Goal: Information Seeking & Learning: Learn about a topic

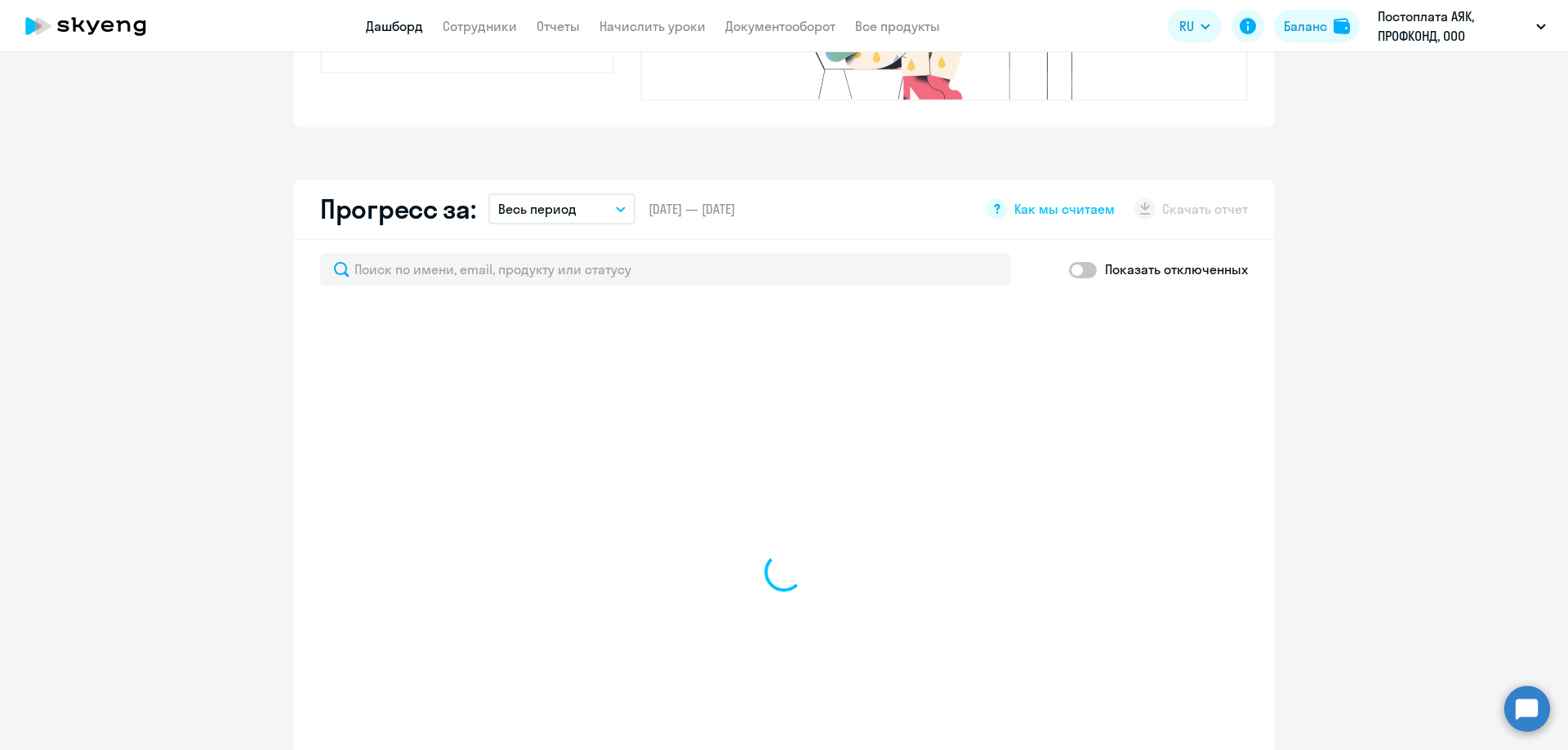
select select "30"
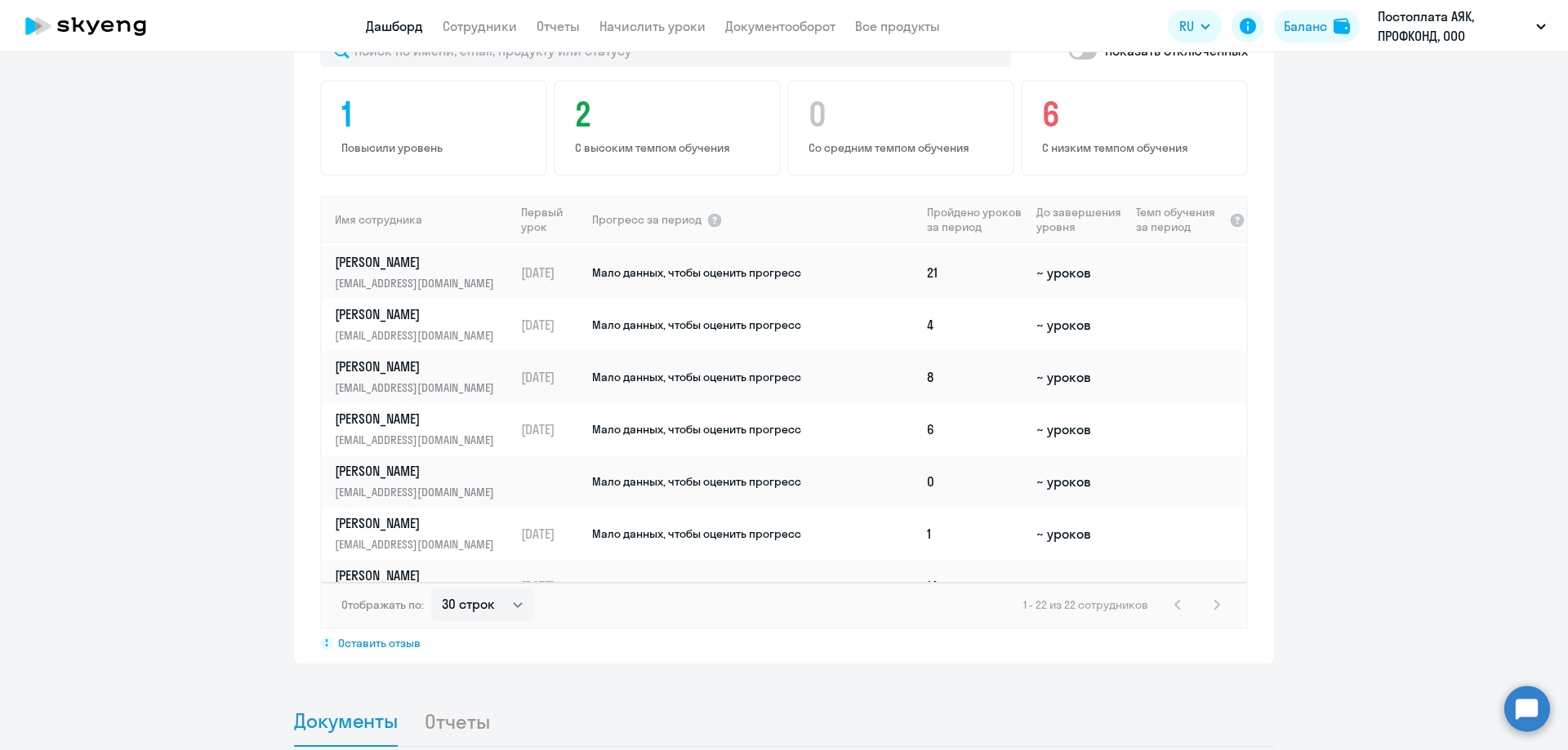
scroll to position [240, 0]
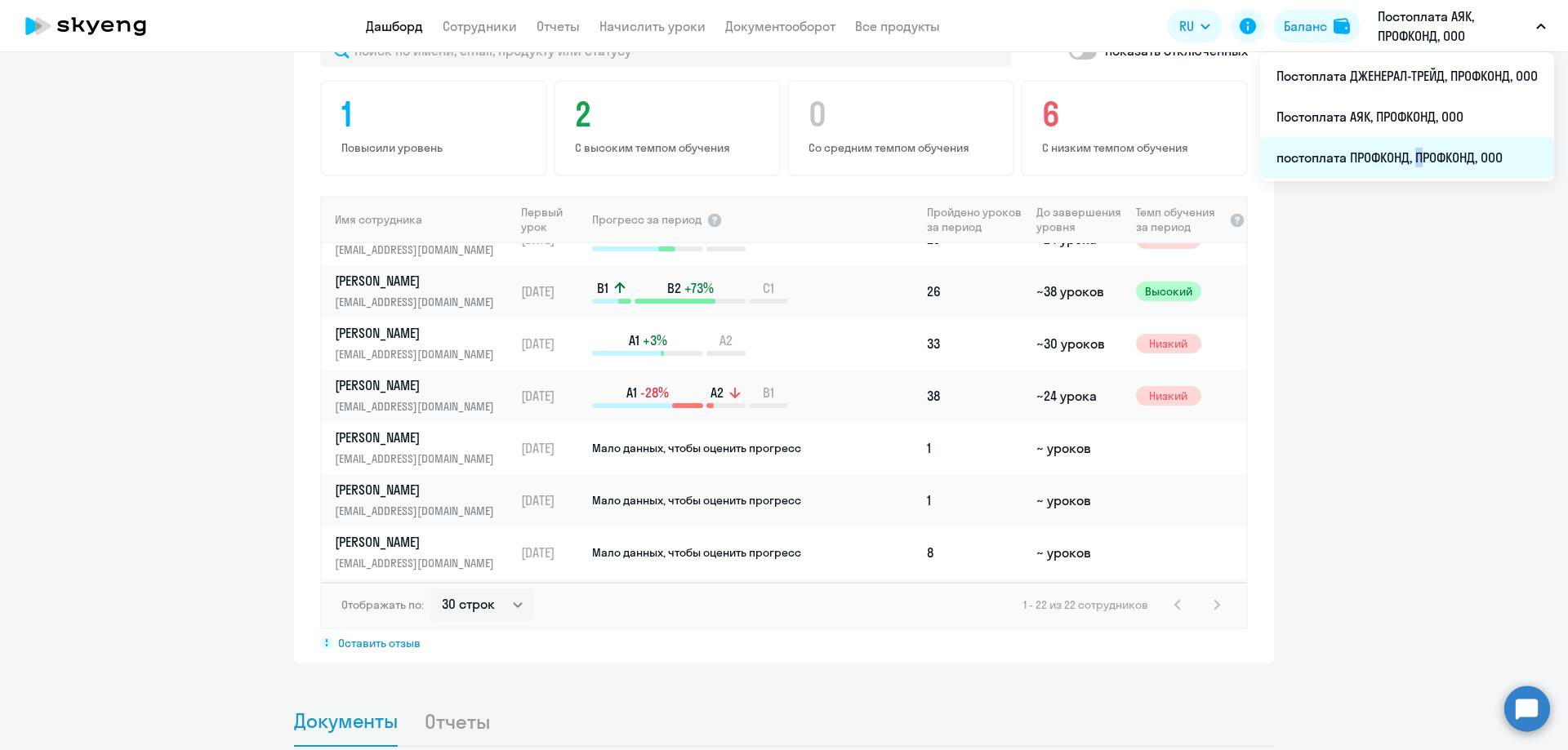
click at [1411, 162] on li "постоплата ПРОФКОНД, ПРОФКОНД, ООО" at bounding box center [1407, 158] width 294 height 40
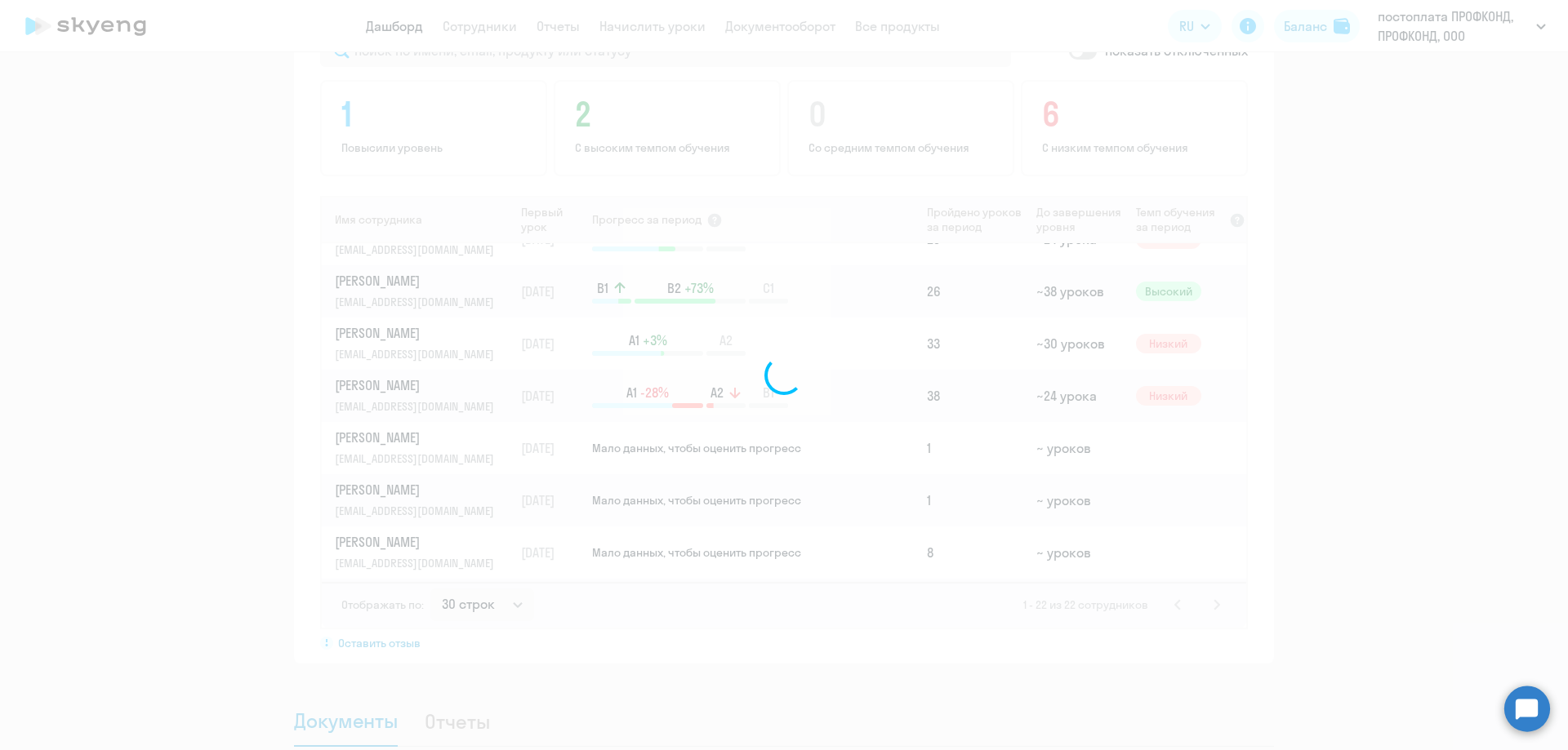
scroll to position [1058, 0]
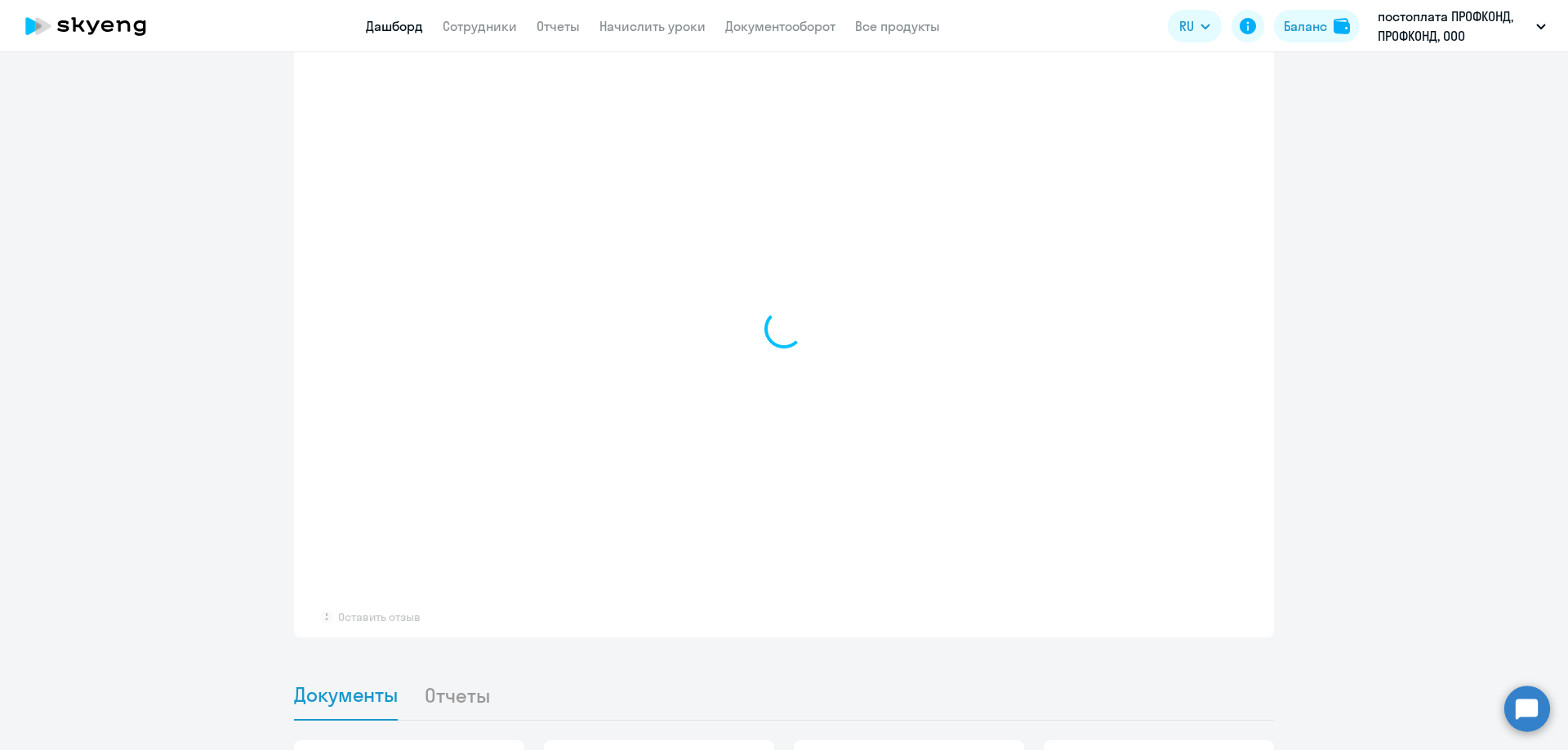
select select "30"
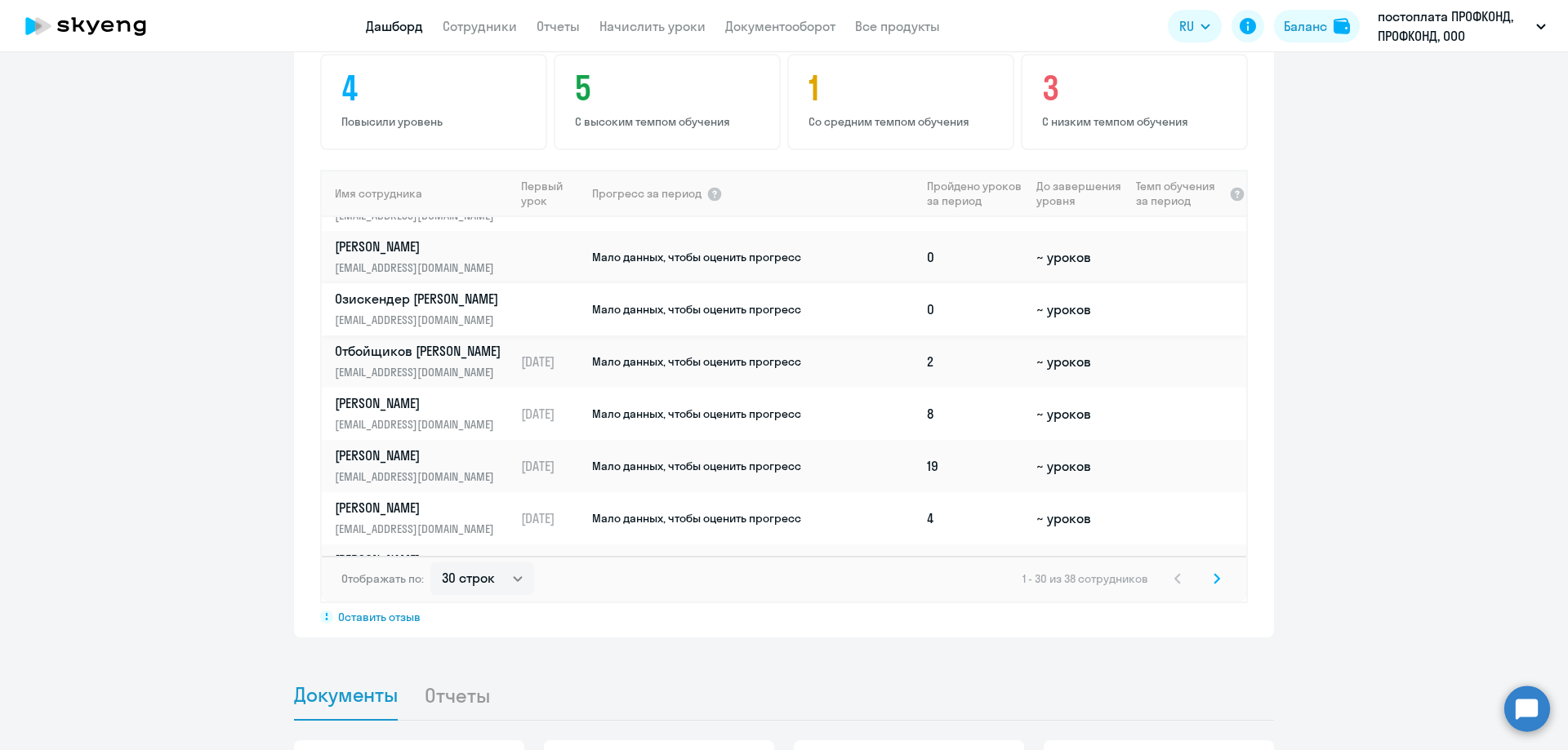
scroll to position [1229, 0]
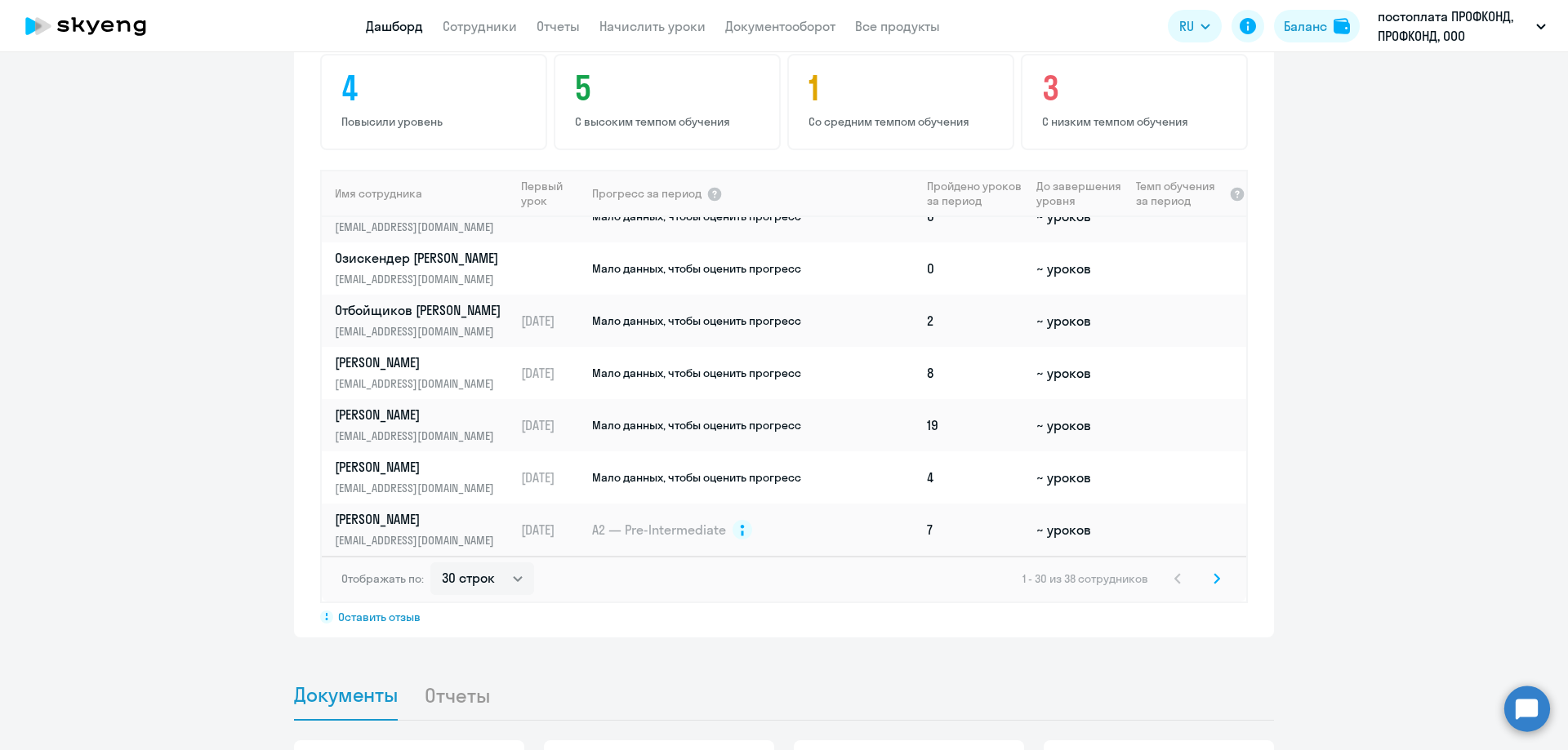
click at [1214, 580] on svg-icon at bounding box center [1216, 579] width 19 height 19
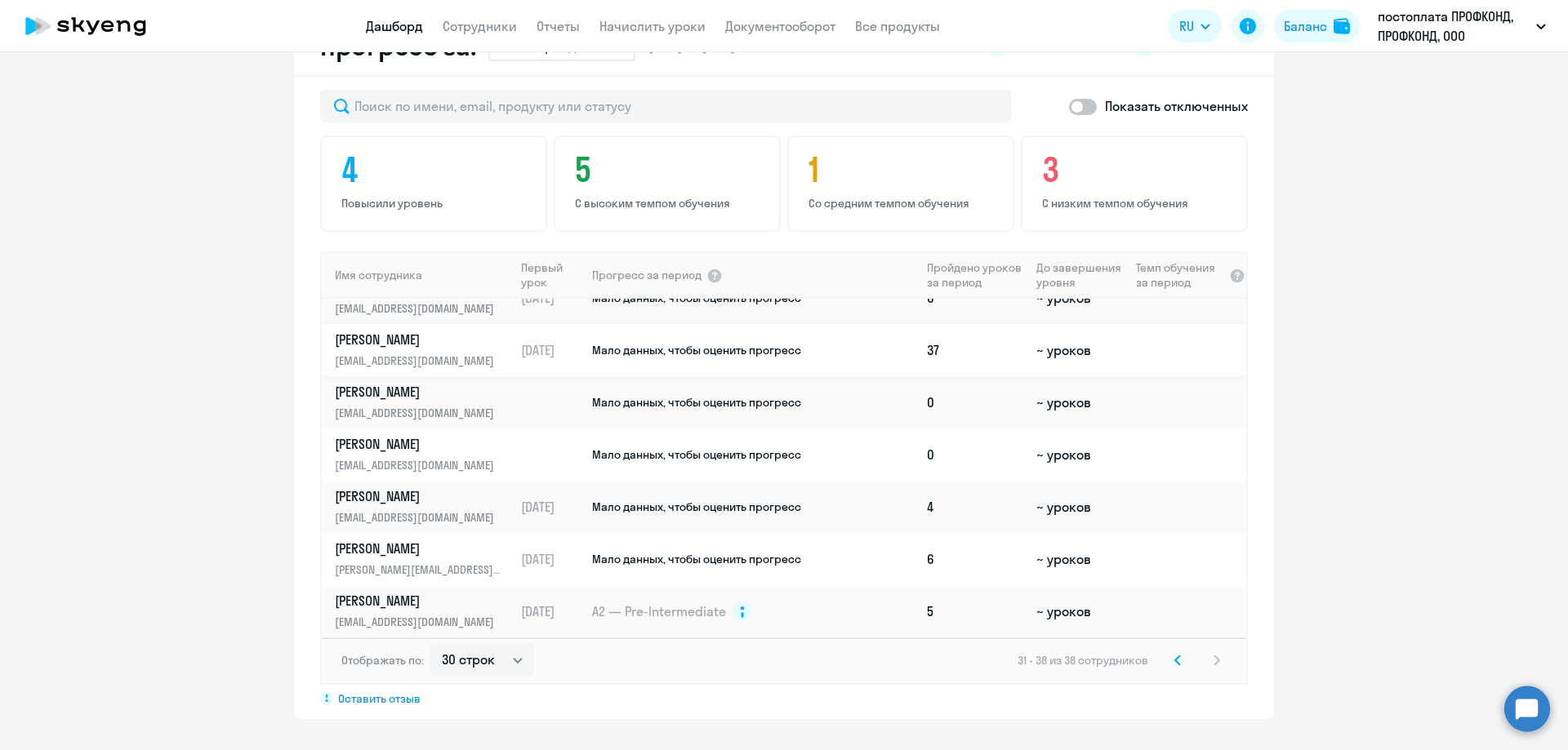
click at [462, 350] on link "[PERSON_NAME] [PERSON_NAME][EMAIL_ADDRESS][DOMAIN_NAME]" at bounding box center [424, 350] width 179 height 39
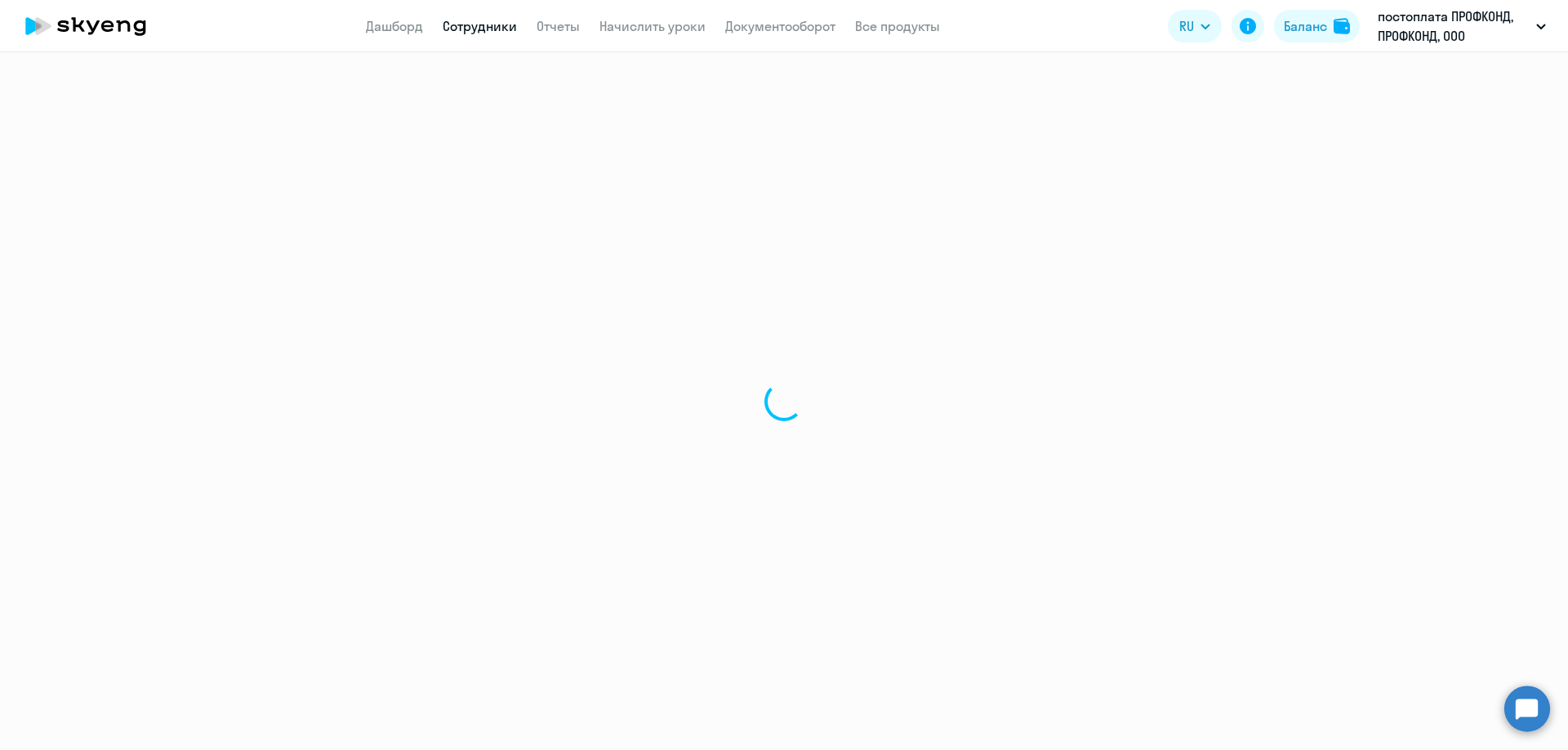
select select "english"
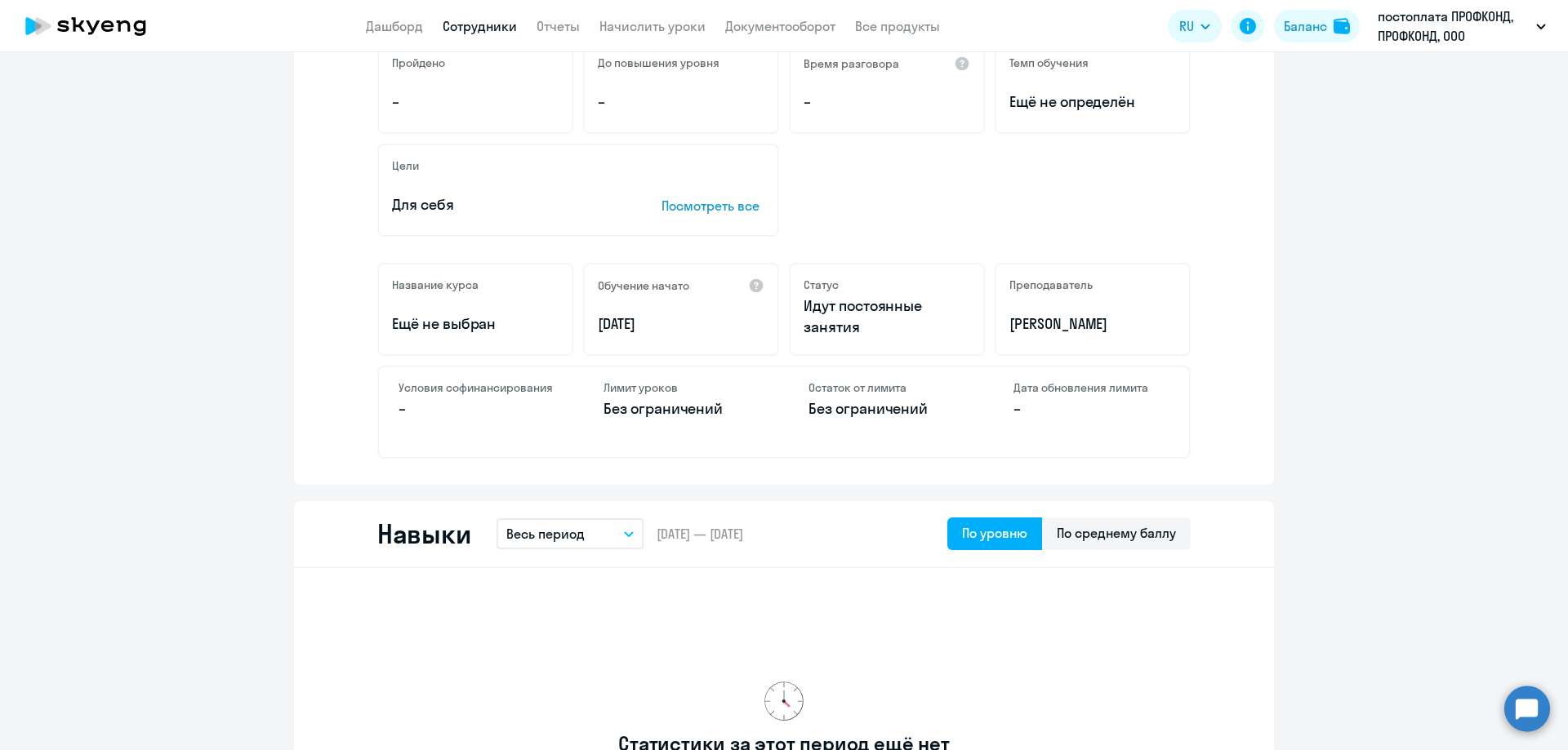
scroll to position [63, 0]
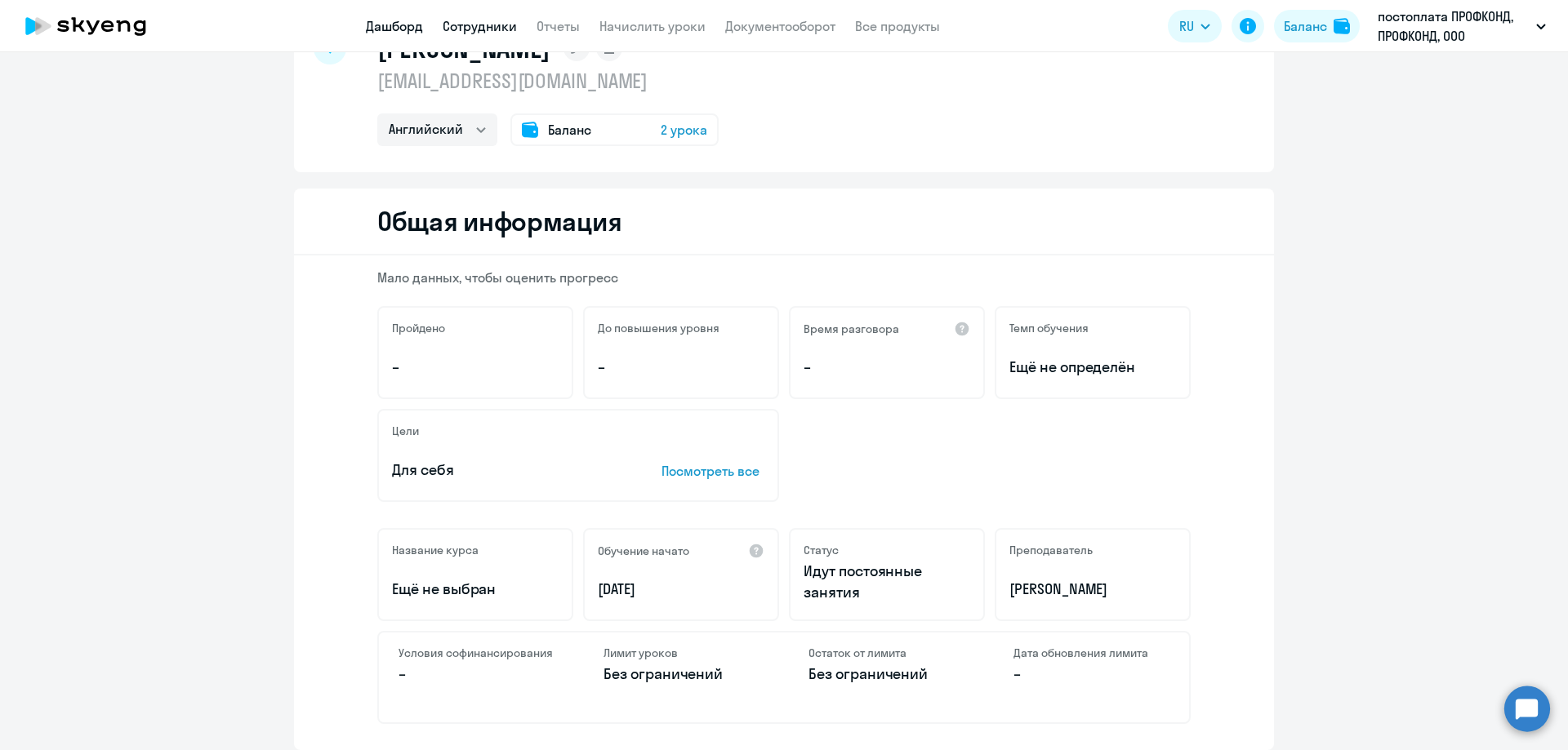
click at [407, 23] on link "Дашборд" at bounding box center [395, 25] width 57 height 16
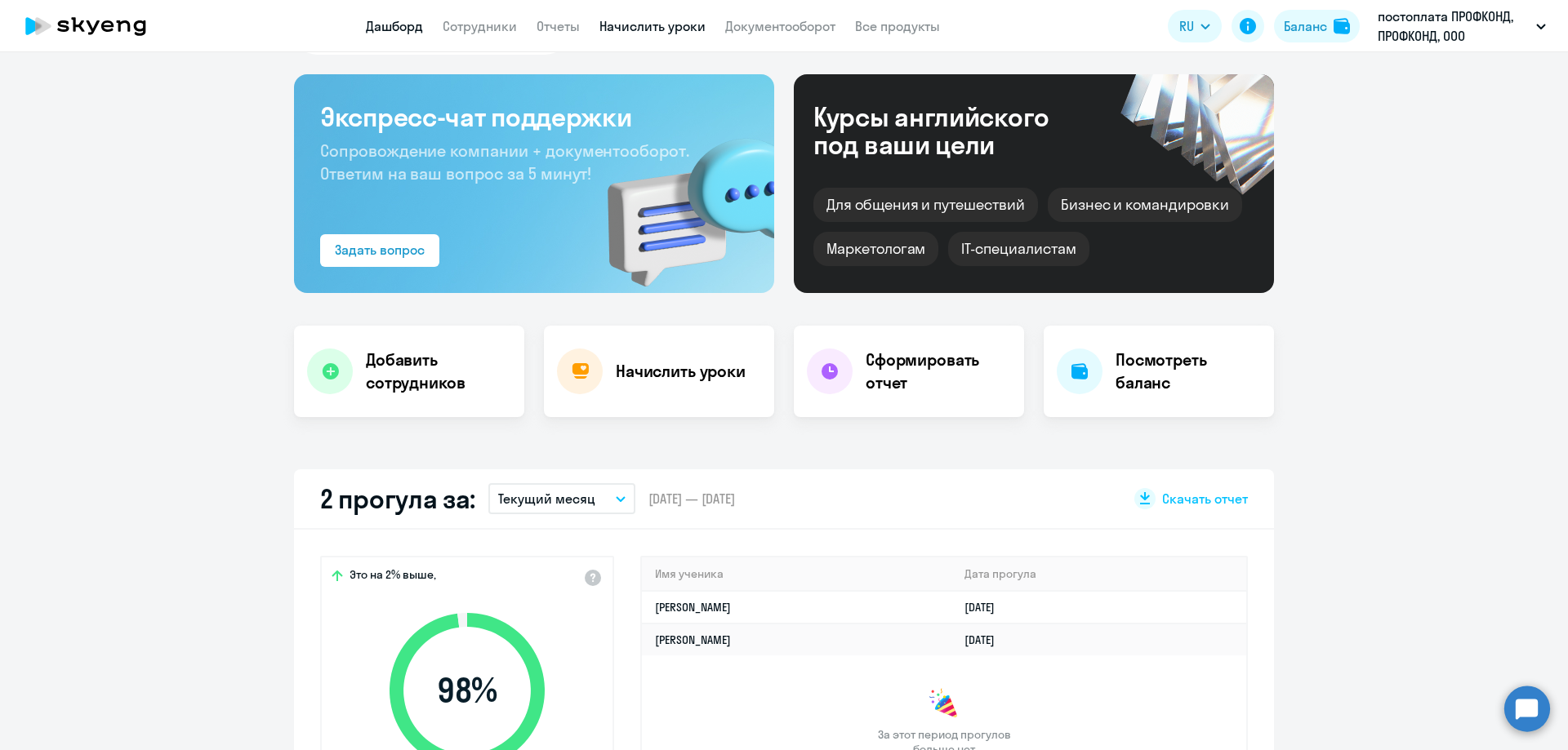
select select "30"
click at [652, 25] on link "Начислить уроки" at bounding box center [652, 25] width 106 height 16
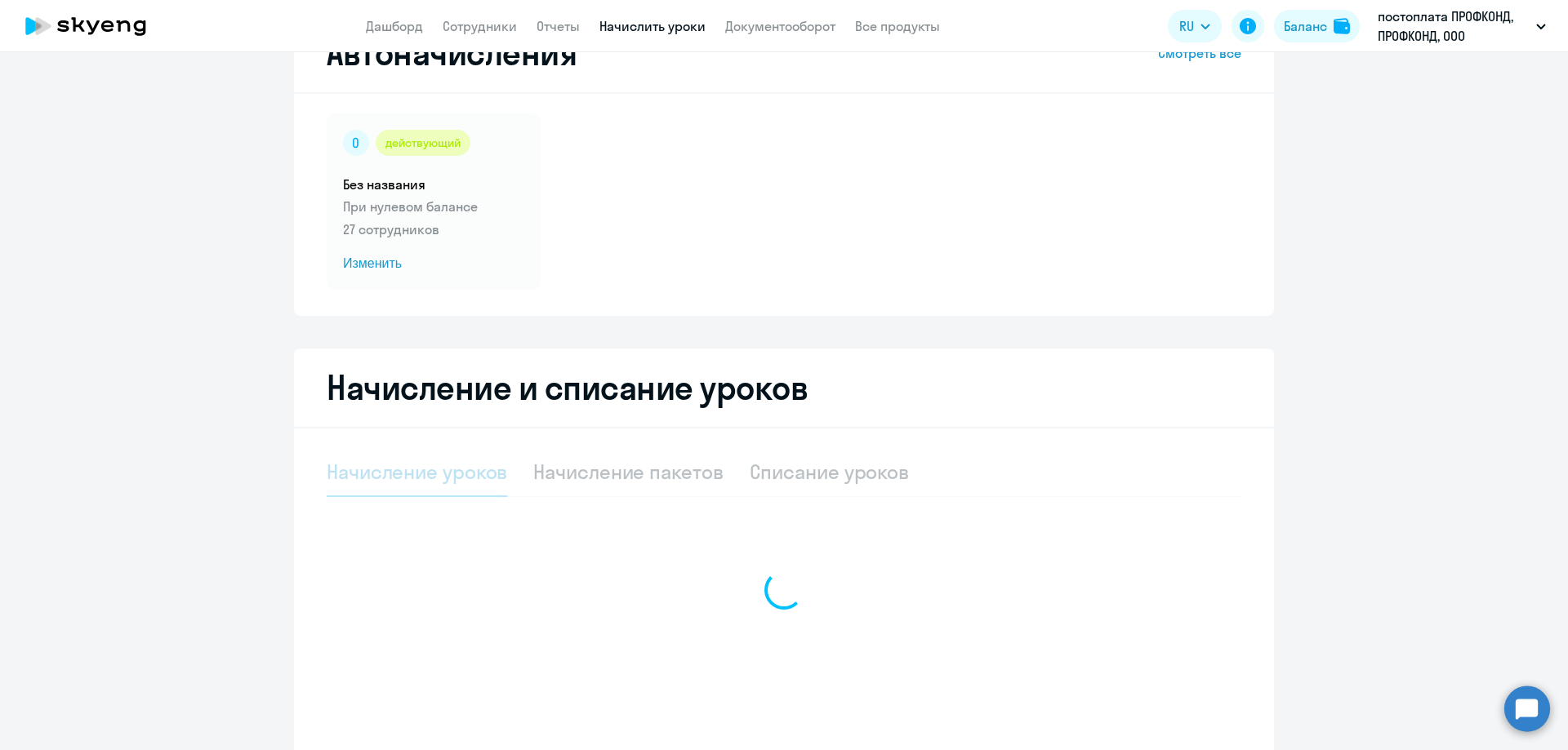
select select "10"
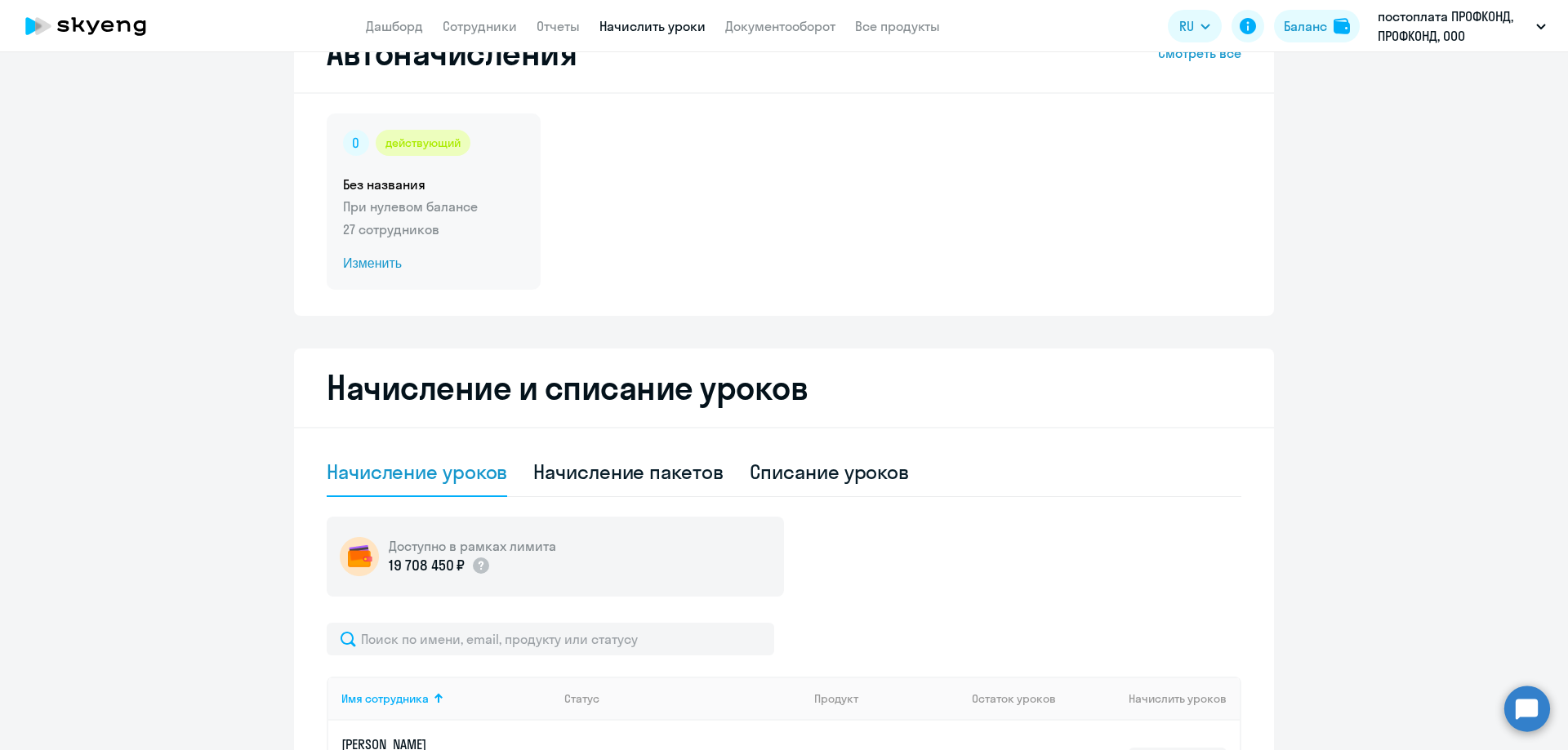
click at [357, 261] on span "Изменить" at bounding box center [433, 263] width 181 height 19
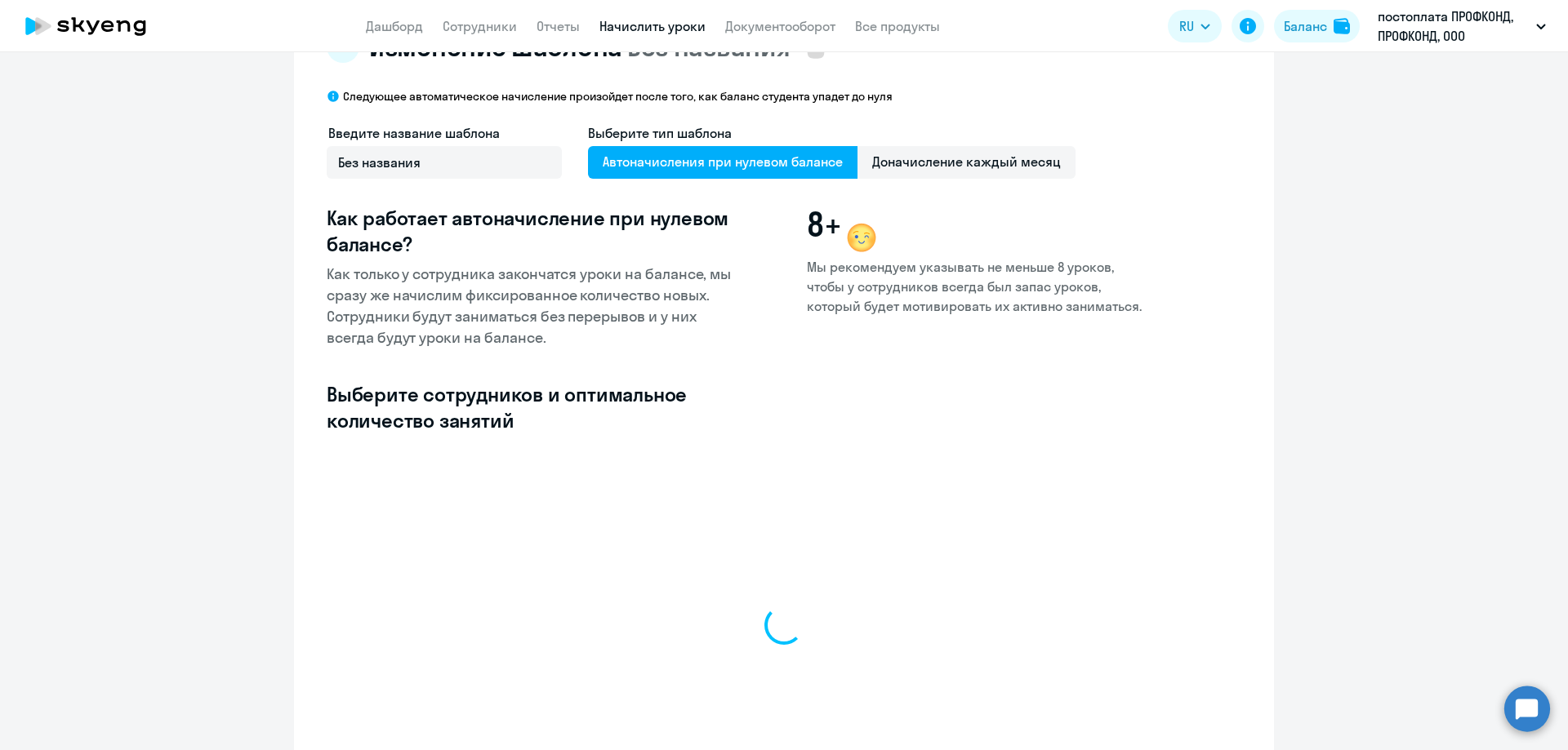
select select "10"
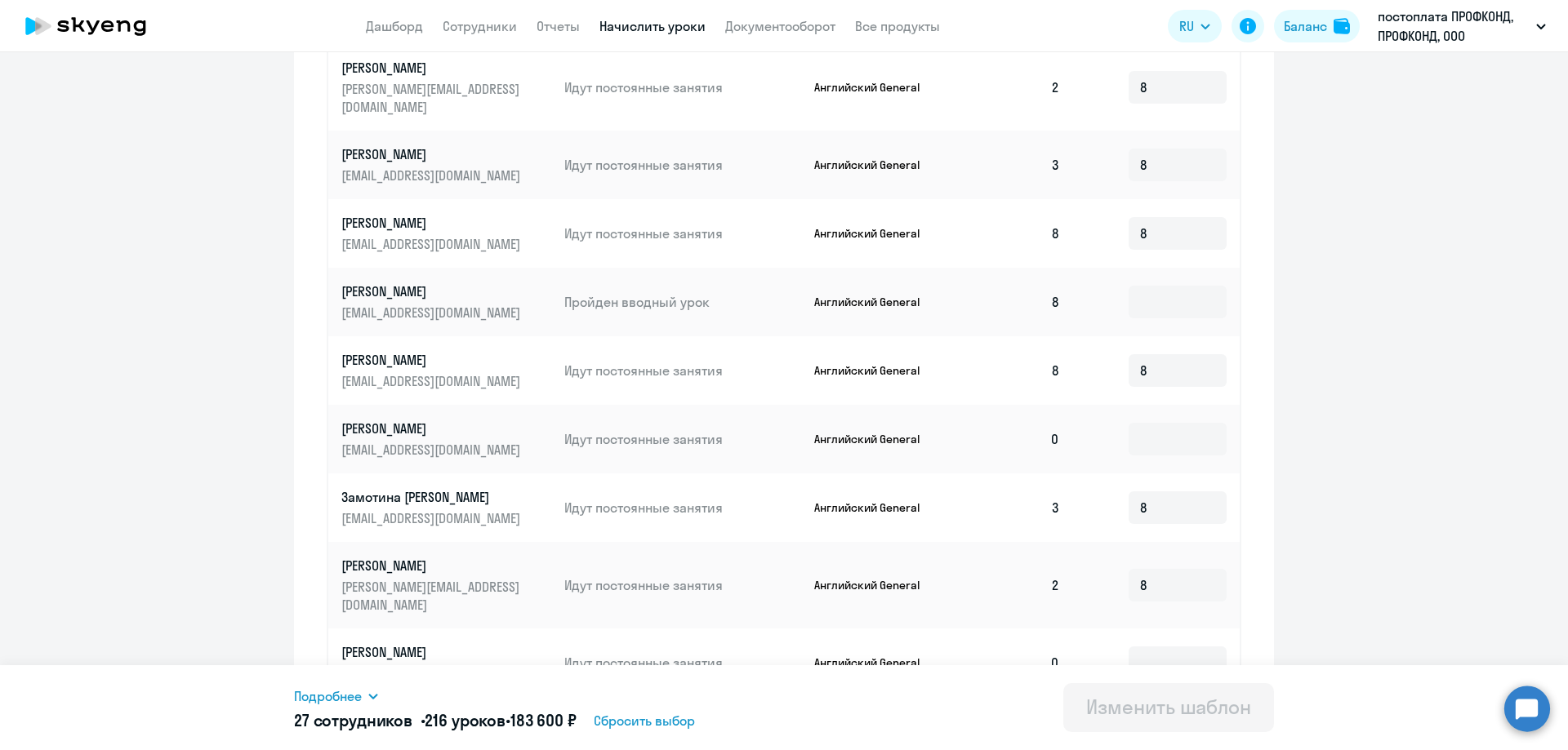
scroll to position [701, 0]
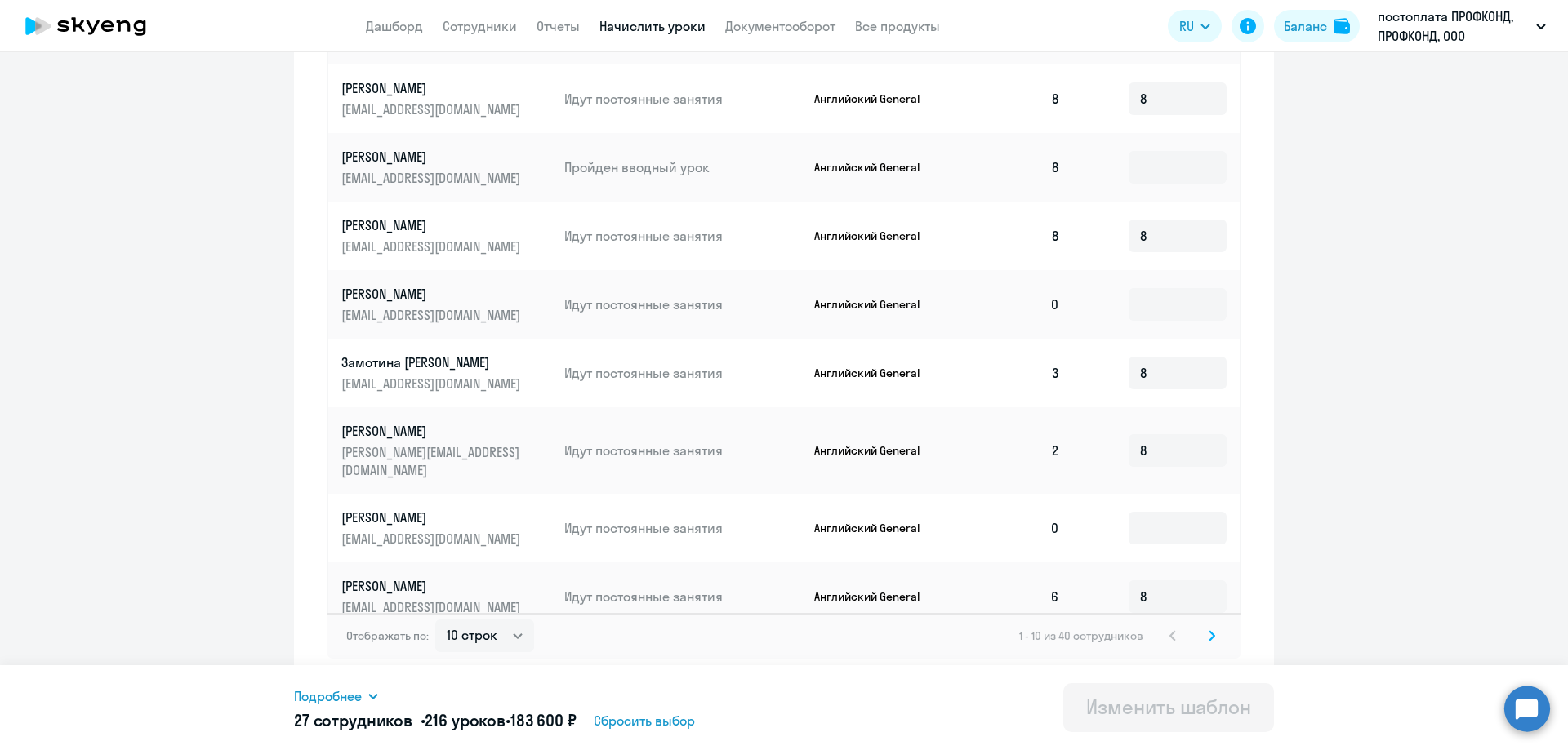
click at [1211, 637] on svg-icon at bounding box center [1212, 635] width 19 height 19
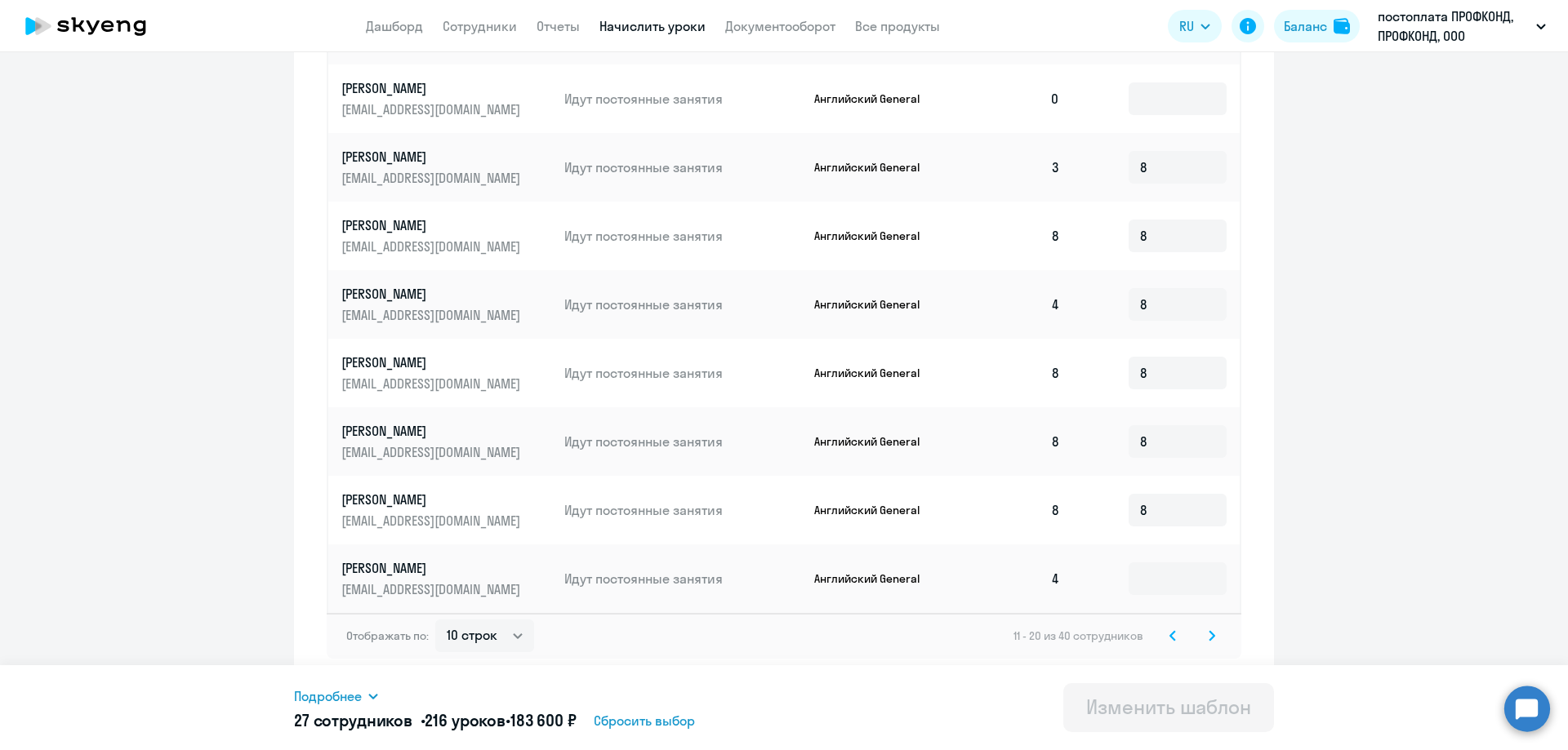
click at [1210, 637] on svg-icon at bounding box center [1212, 635] width 19 height 19
click at [1209, 637] on svg-icon at bounding box center [1212, 635] width 19 height 19
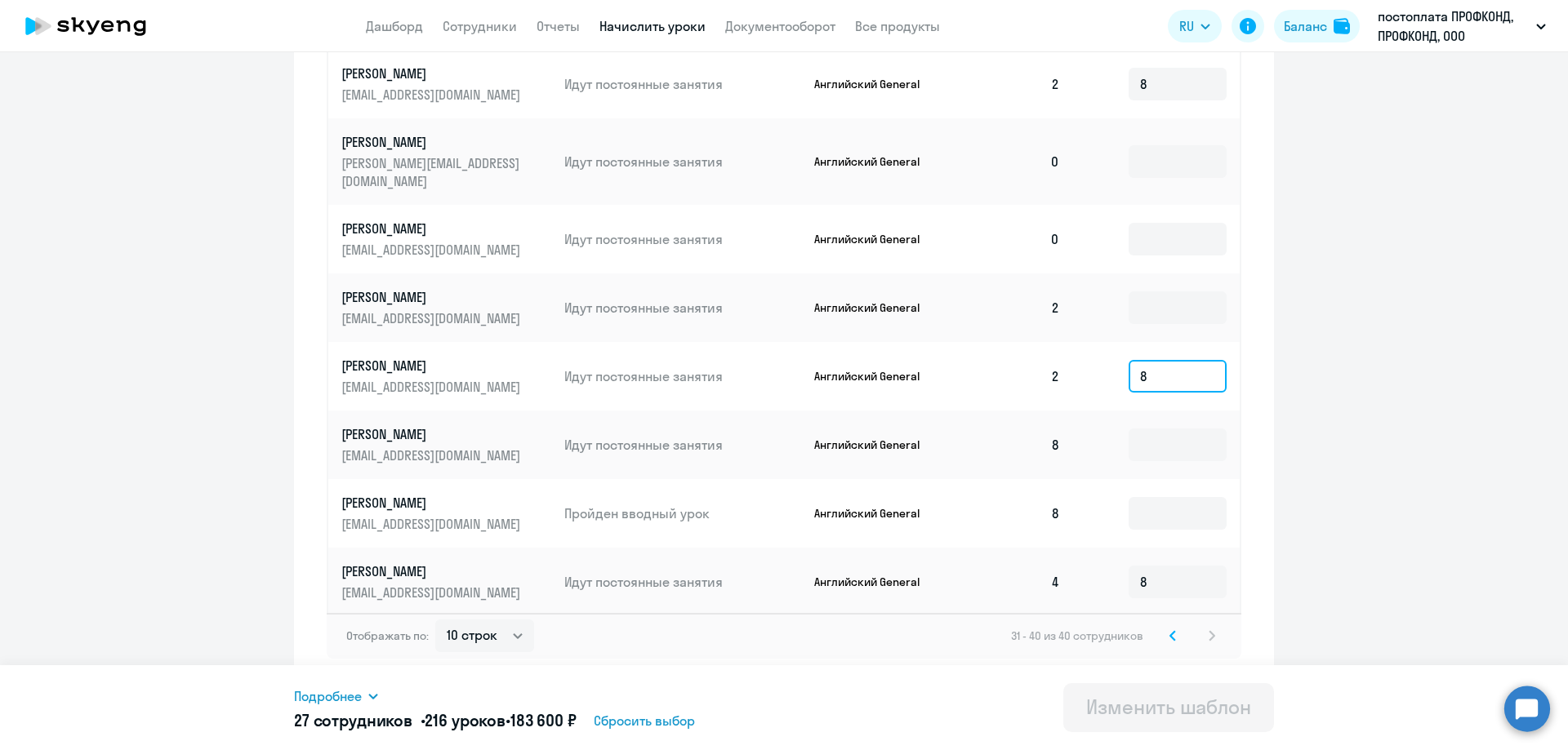
drag, startPoint x: 1134, startPoint y: 407, endPoint x: 1095, endPoint y: 400, distance: 39.6
click at [1095, 400] on td "8" at bounding box center [1156, 375] width 166 height 68
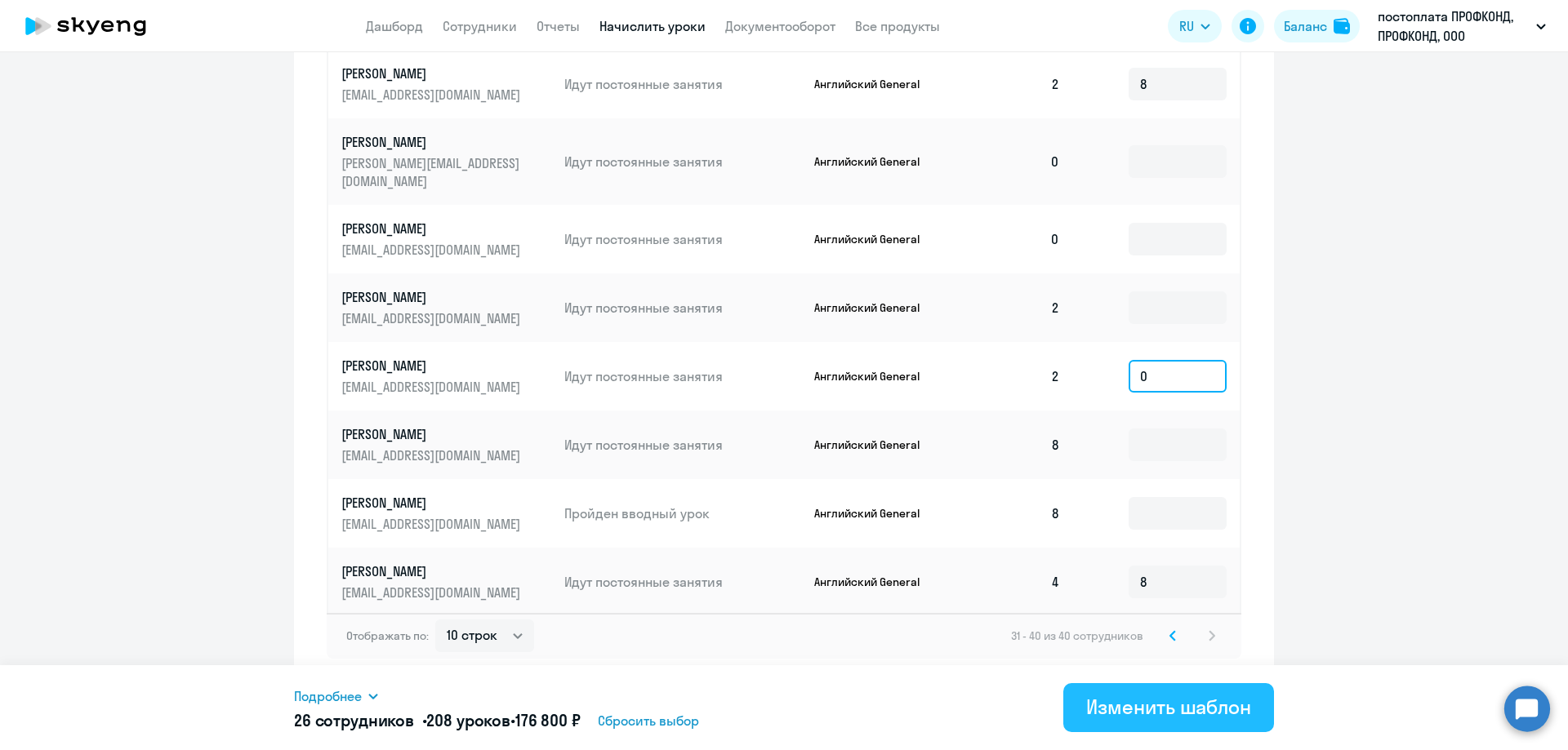
type input "0"
click at [1165, 709] on div "Изменить шаблон" at bounding box center [1168, 707] width 165 height 26
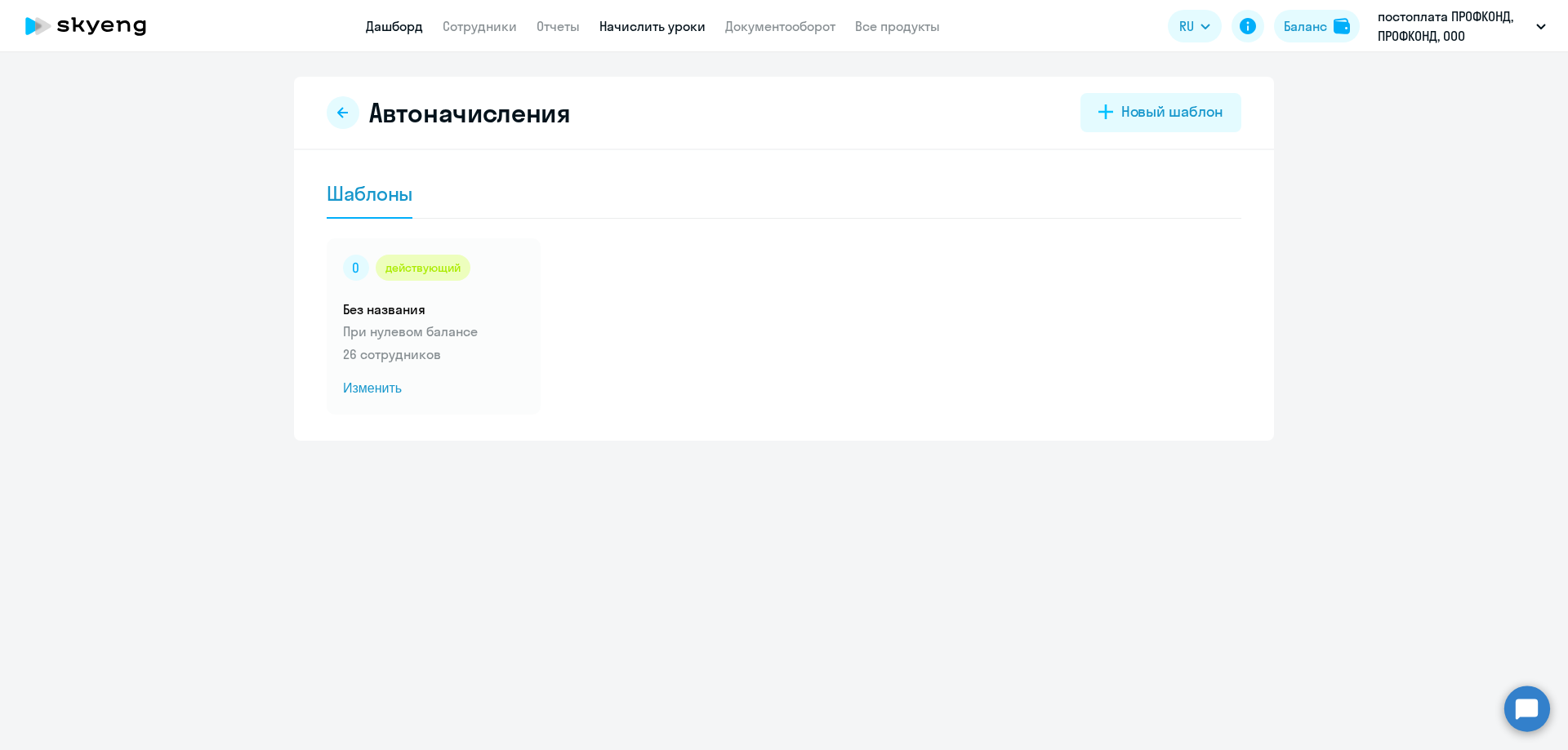
click at [392, 22] on link "Дашборд" at bounding box center [395, 25] width 57 height 16
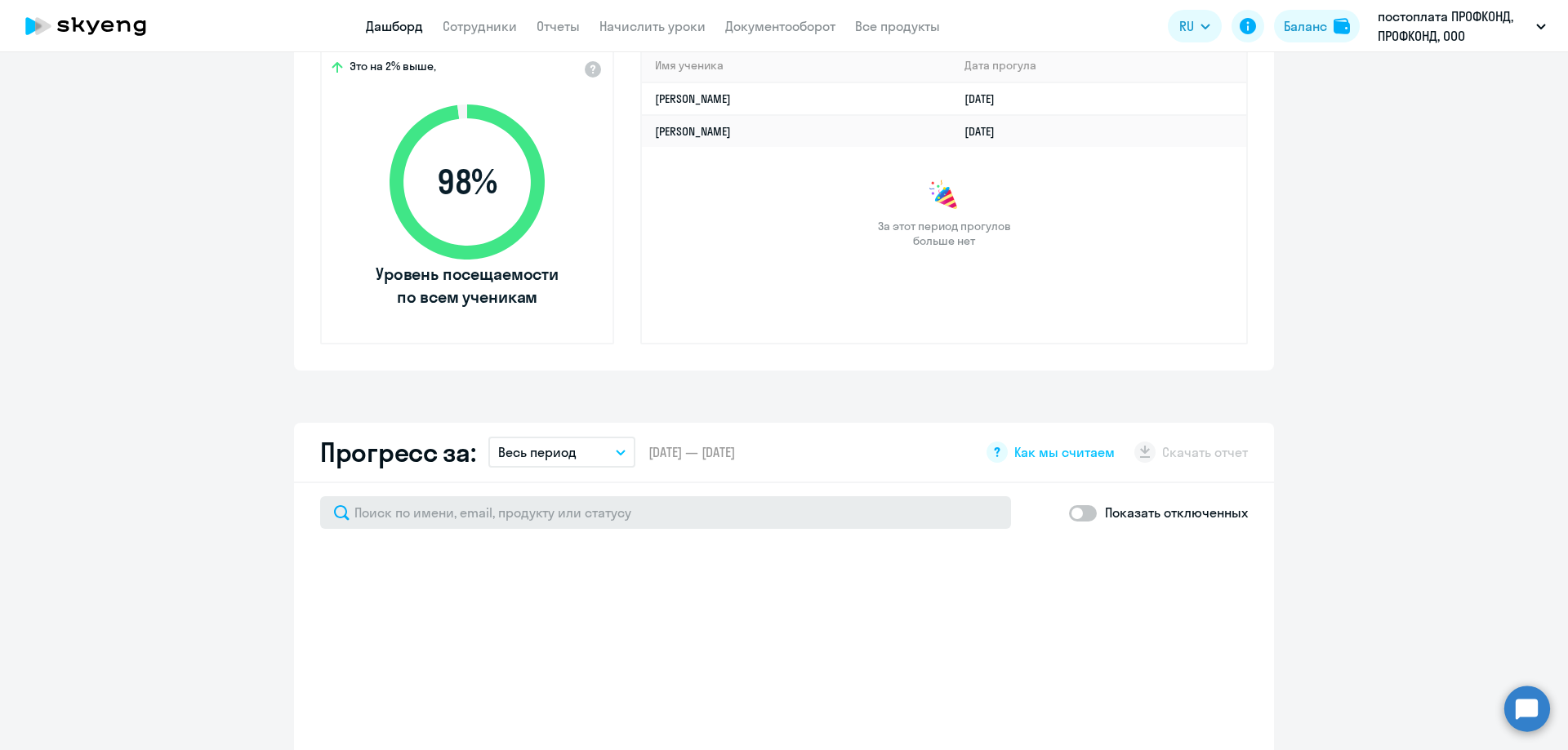
select select "30"
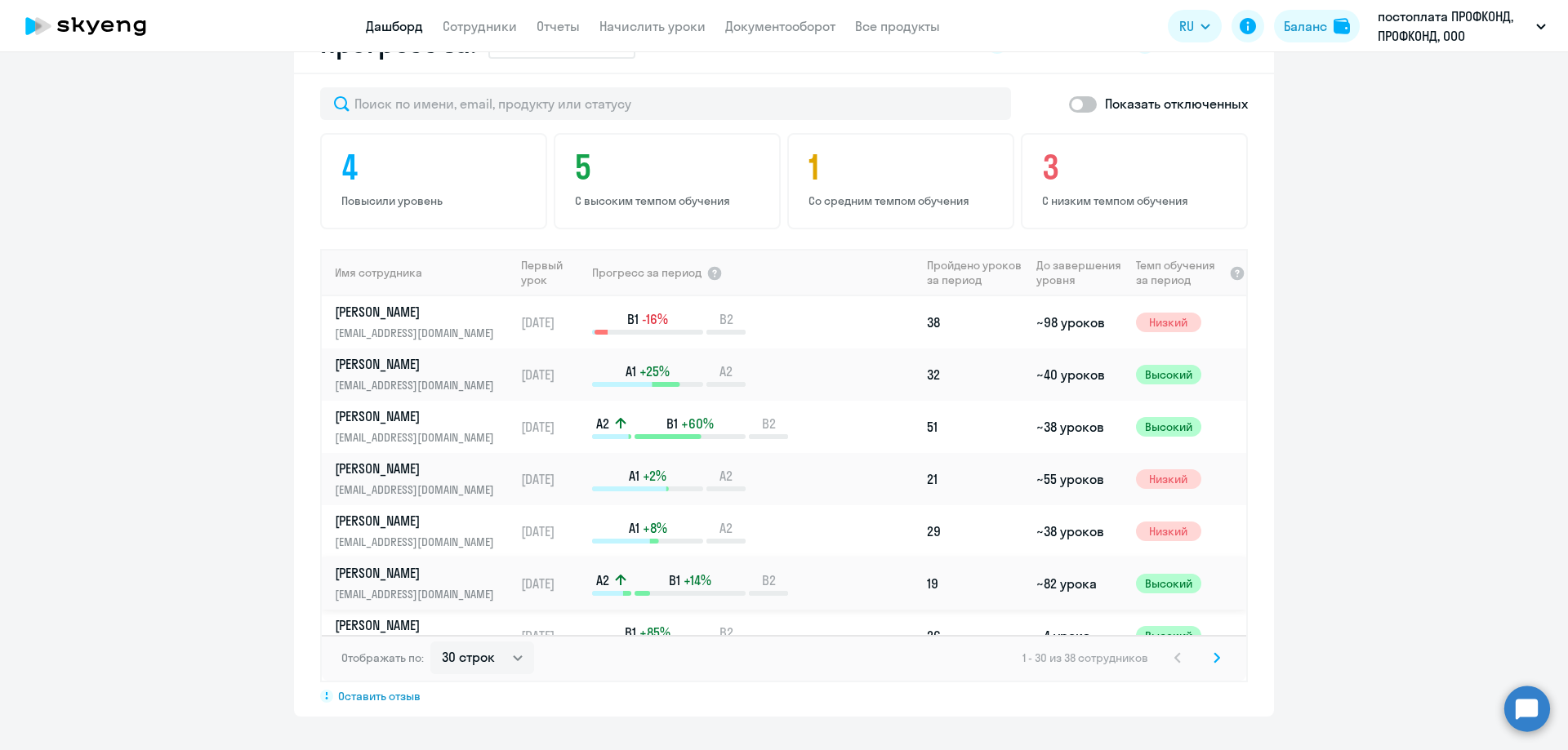
scroll to position [1061, 0]
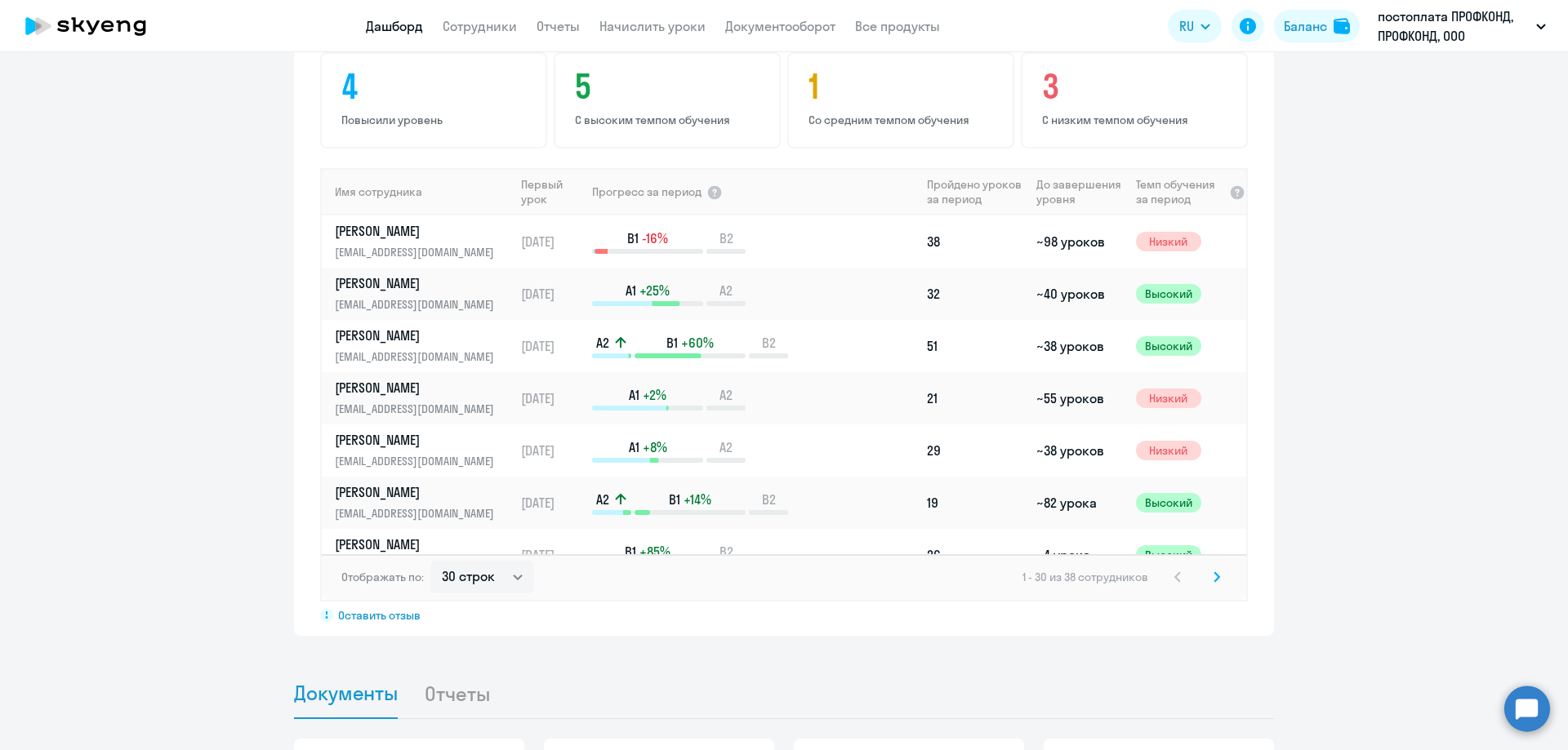
click at [1207, 575] on svg-icon at bounding box center [1216, 577] width 19 height 19
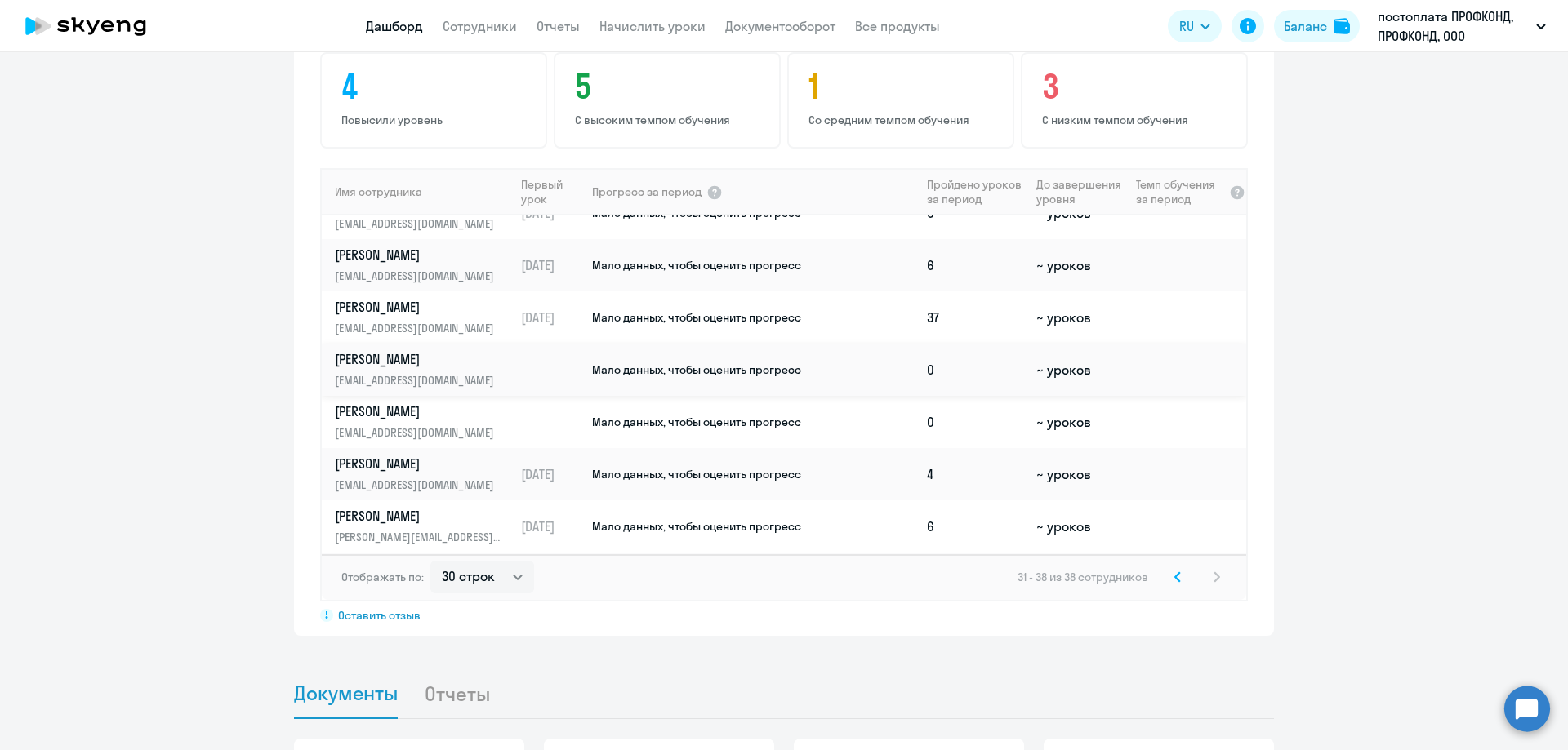
scroll to position [79, 0]
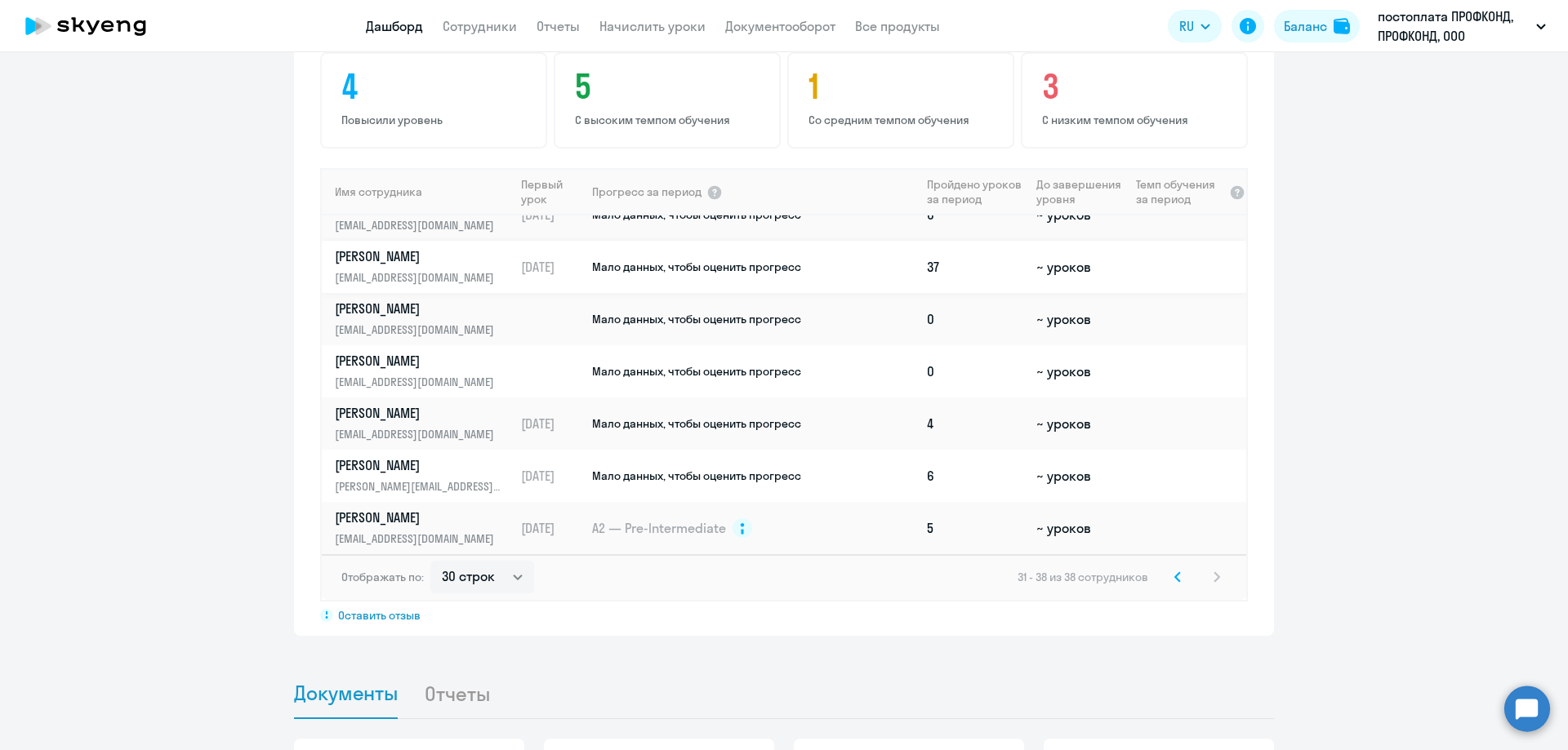
click at [466, 275] on p "[EMAIL_ADDRESS][DOMAIN_NAME]" at bounding box center [419, 277] width 168 height 18
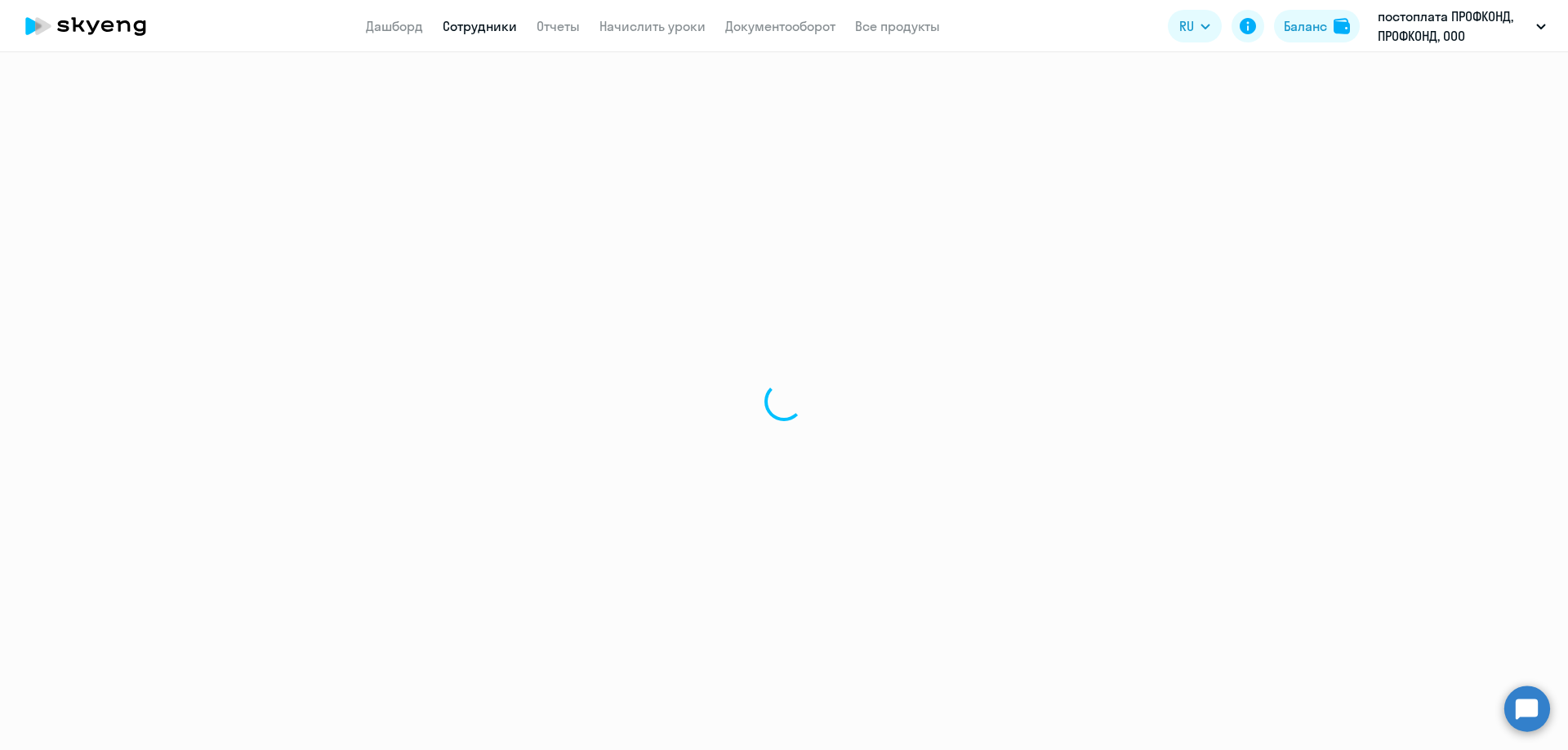
select select "english"
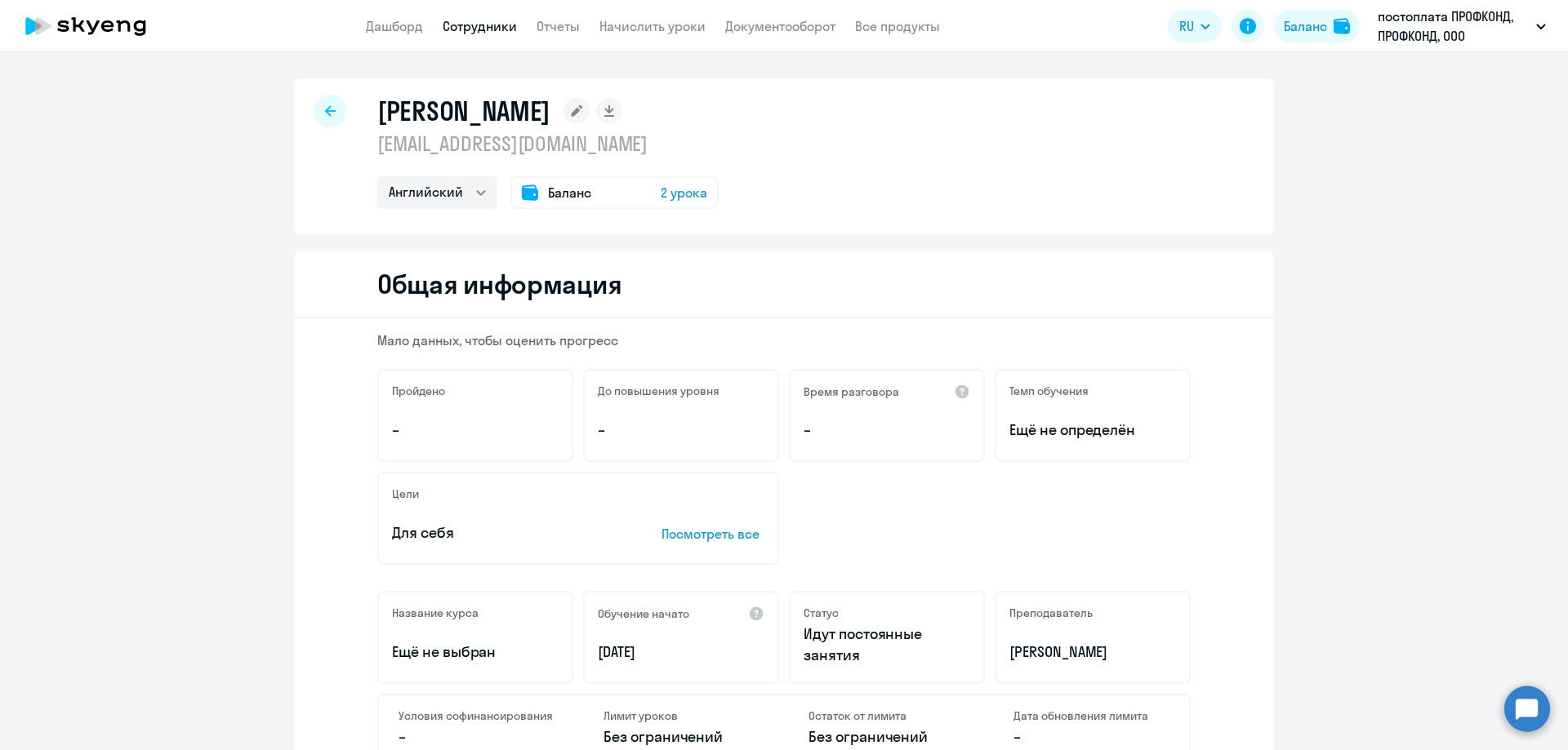
click at [317, 120] on div at bounding box center [330, 111] width 33 height 33
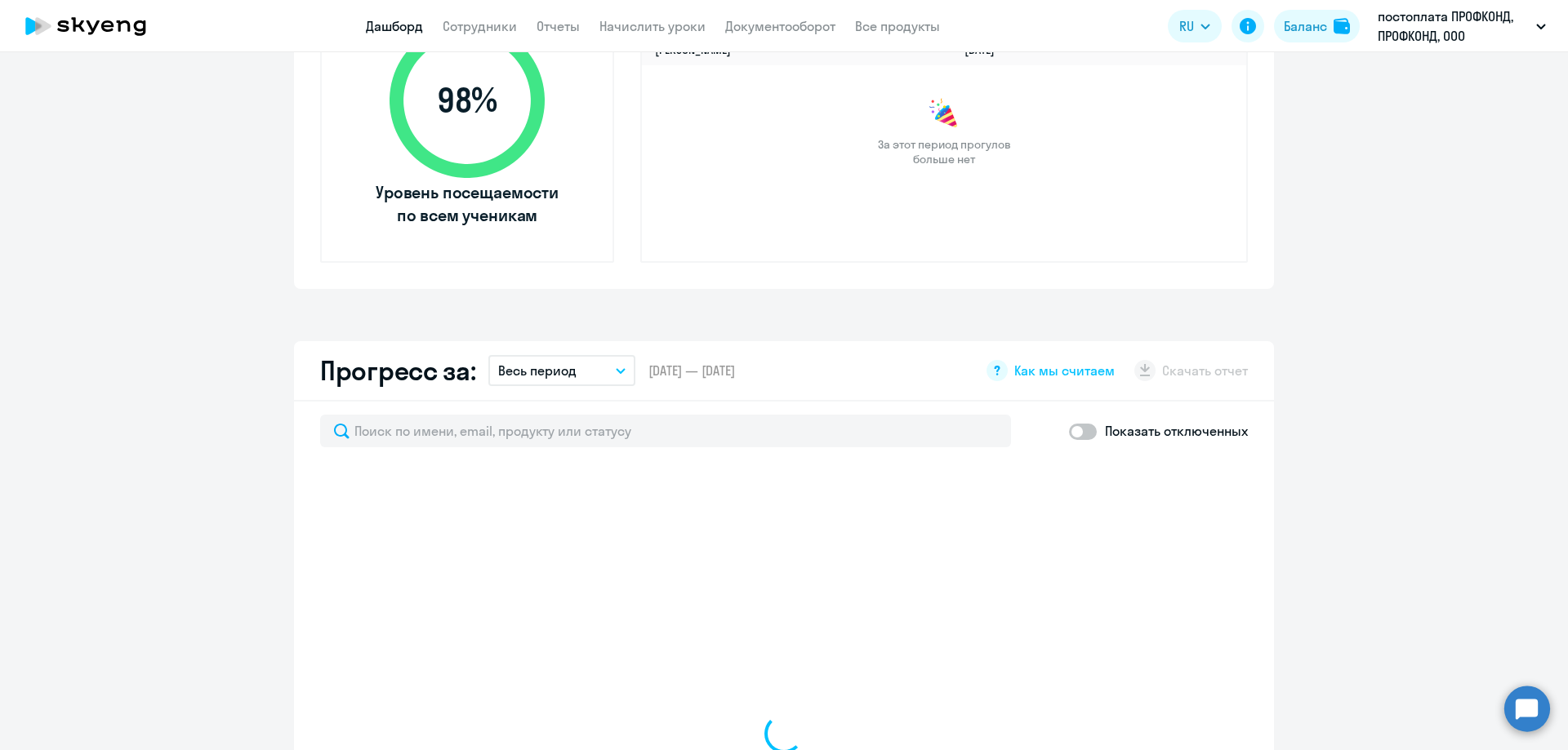
select select "30"
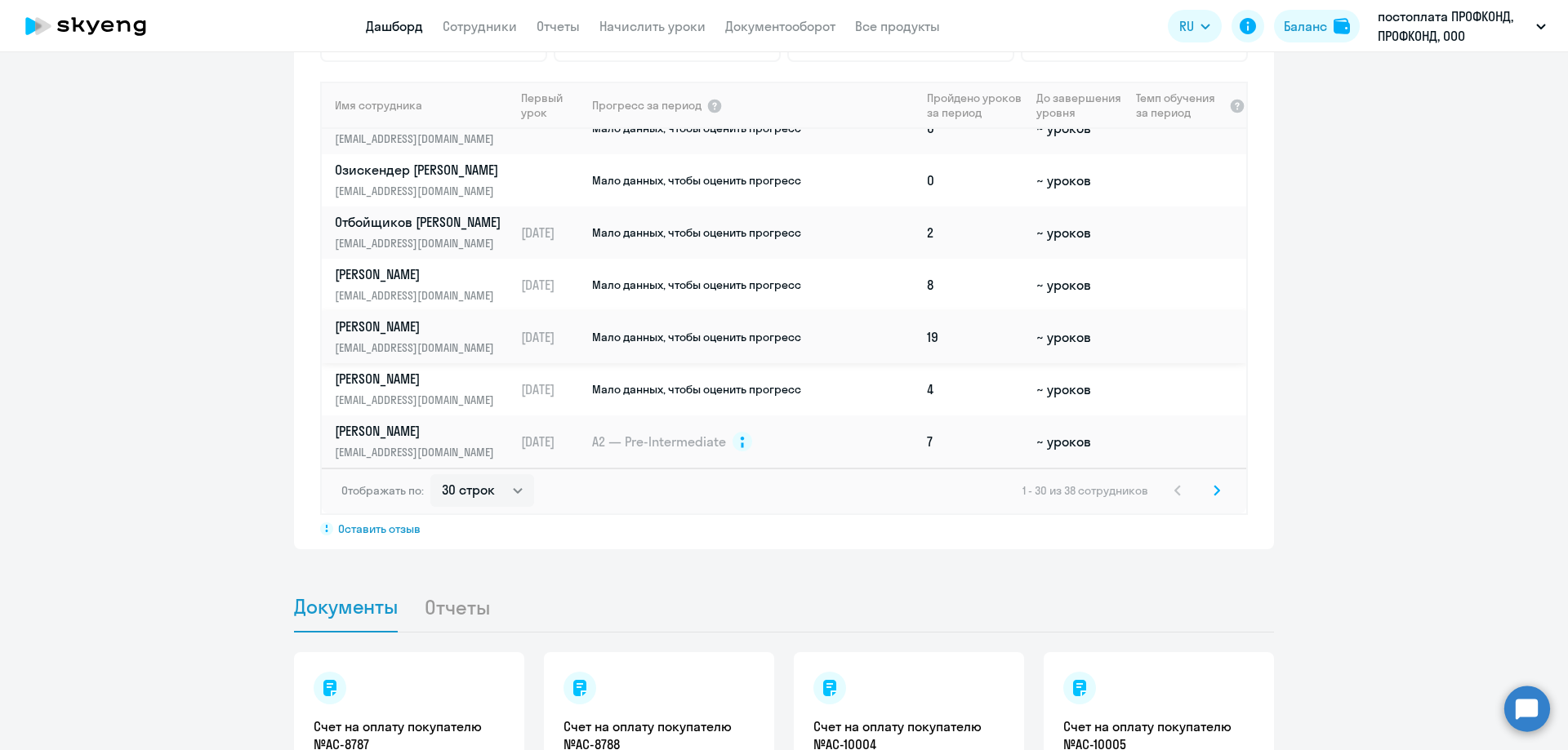
scroll to position [1225, 0]
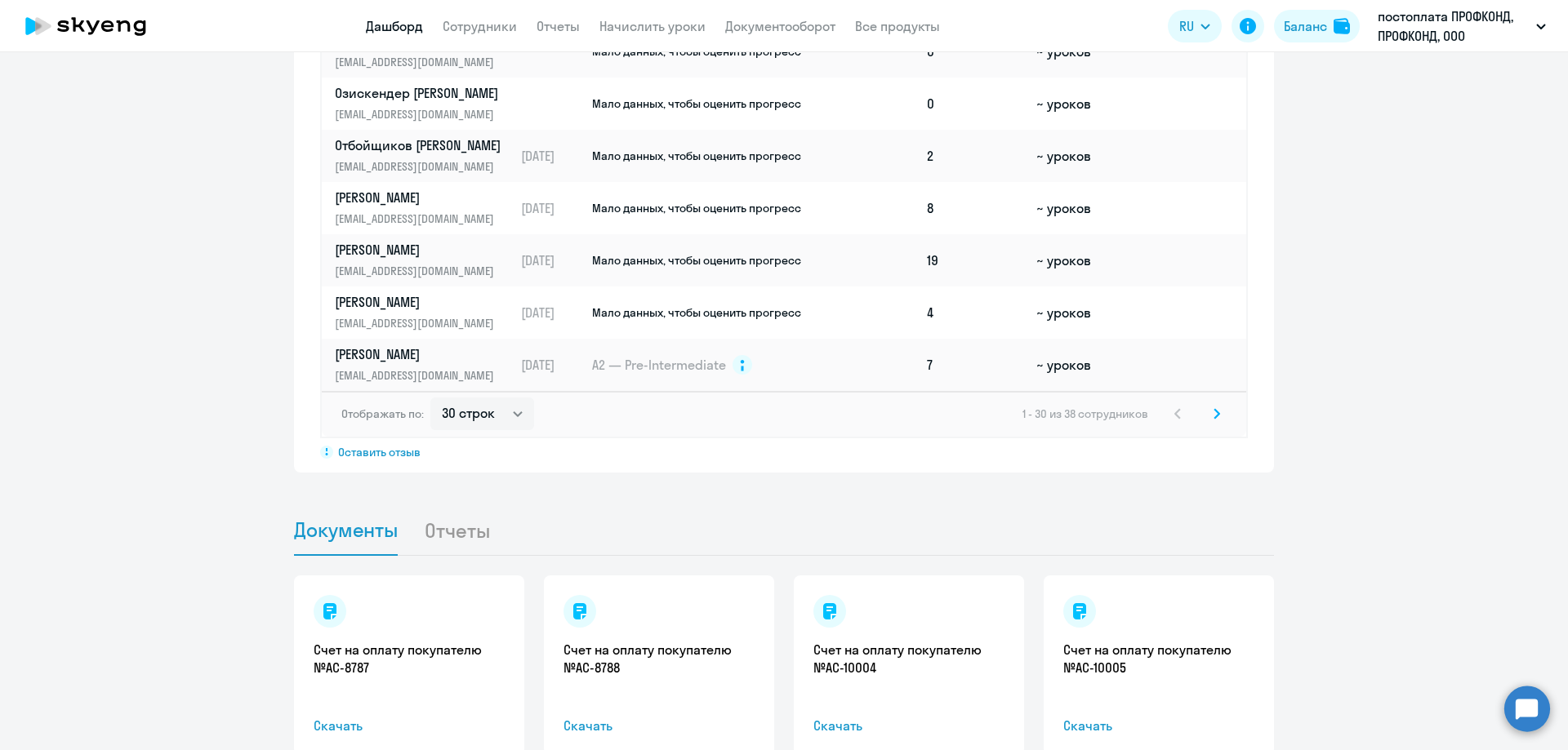
click at [1214, 418] on icon at bounding box center [1217, 414] width 7 height 12
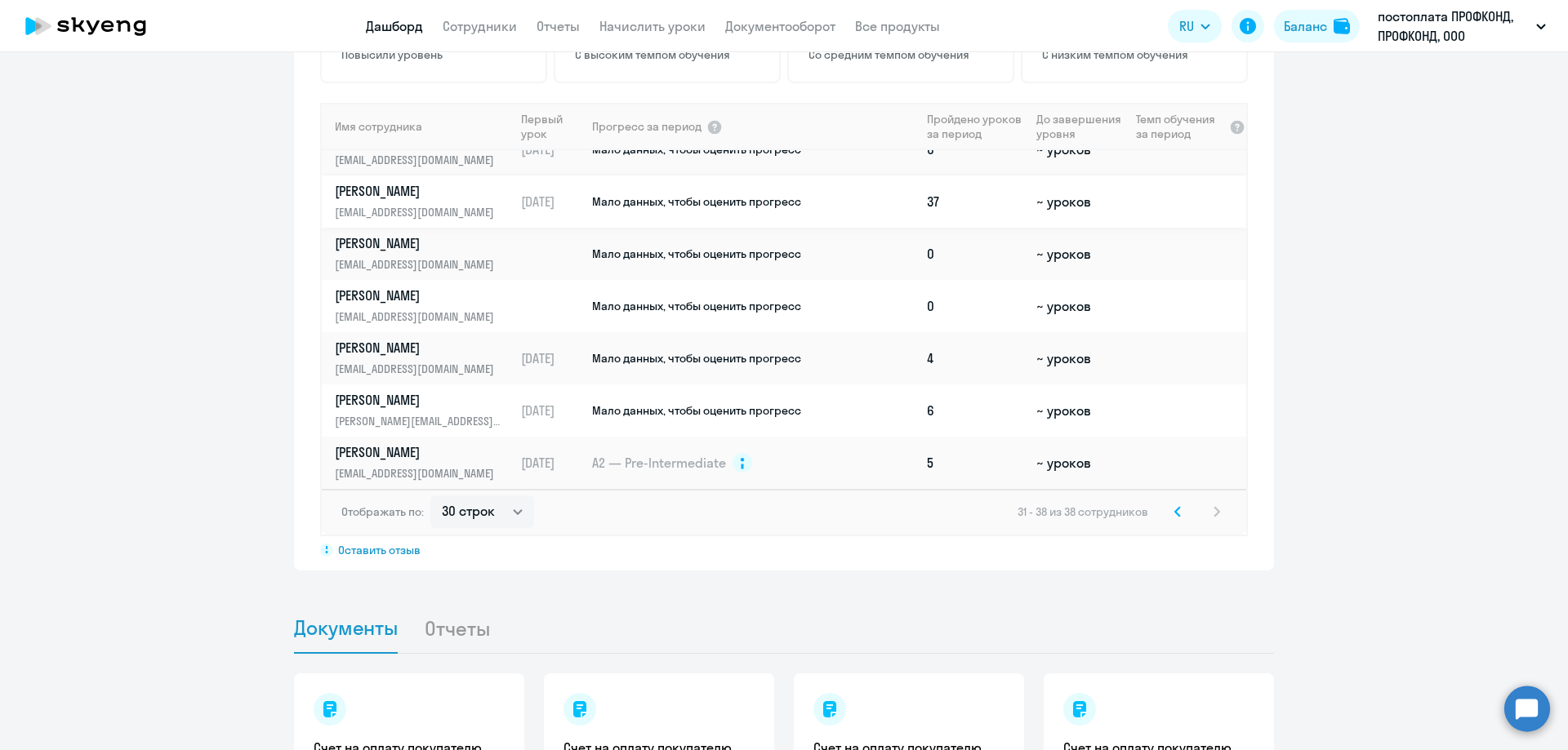
scroll to position [817, 0]
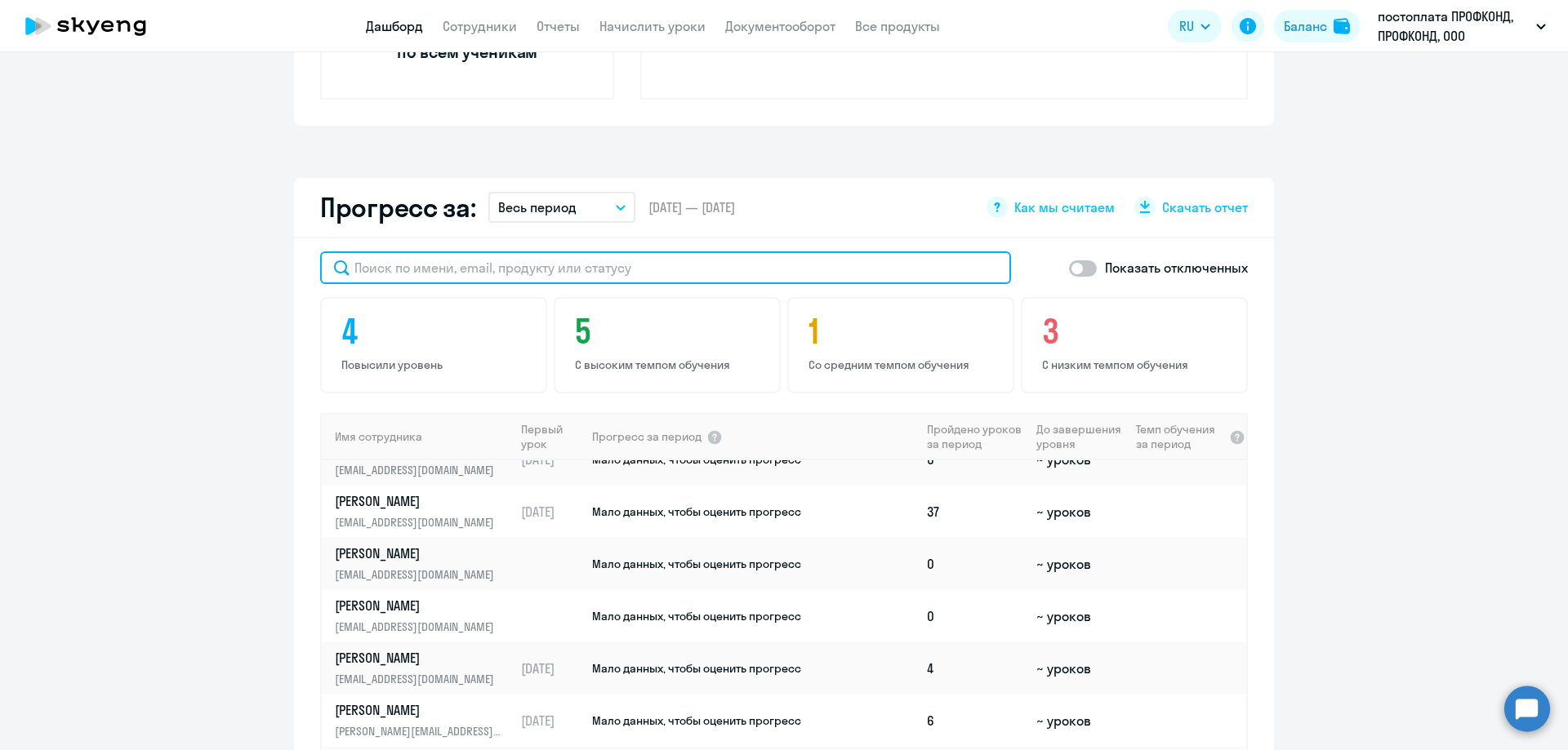
click at [415, 272] on input "text" at bounding box center [665, 267] width 691 height 33
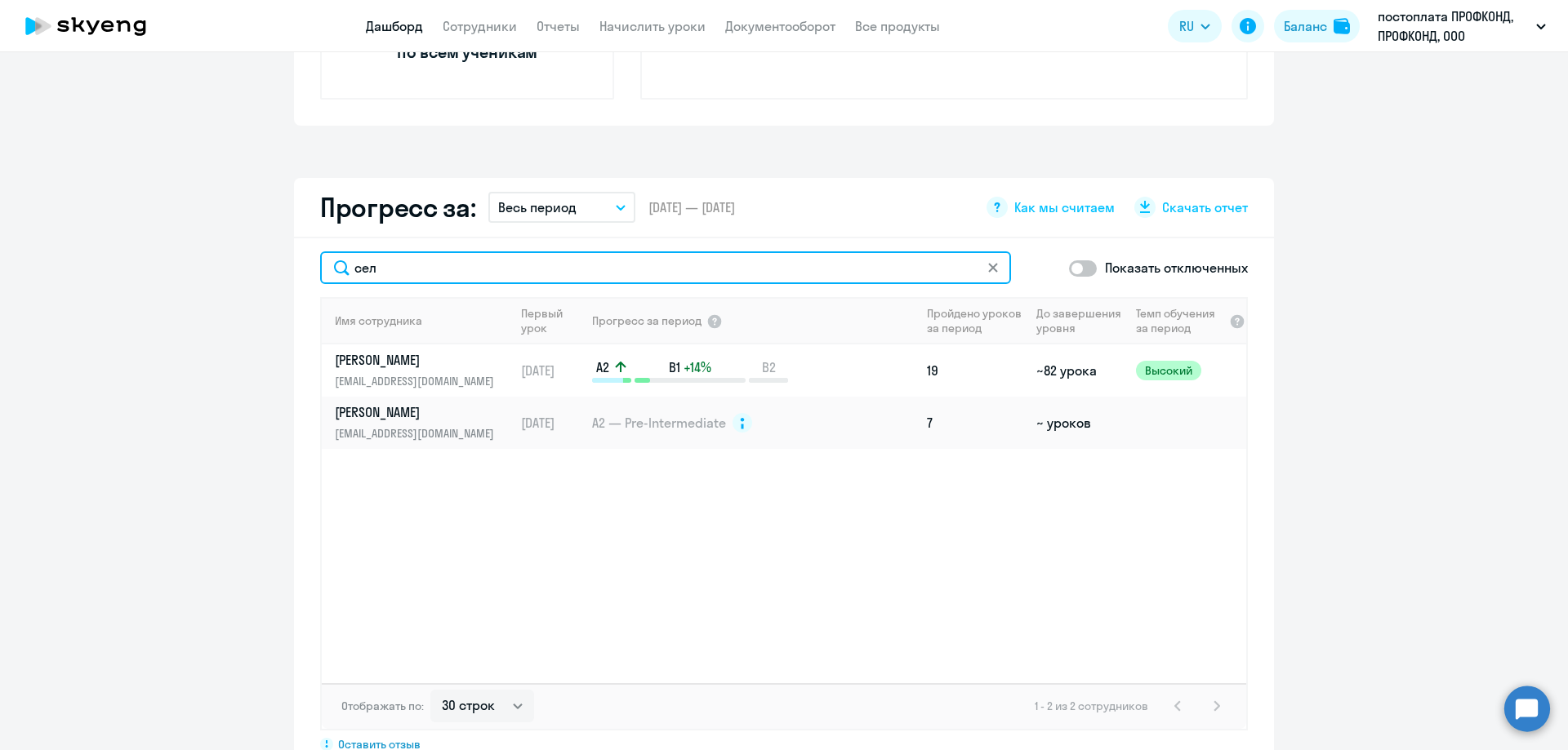
type input "селю"
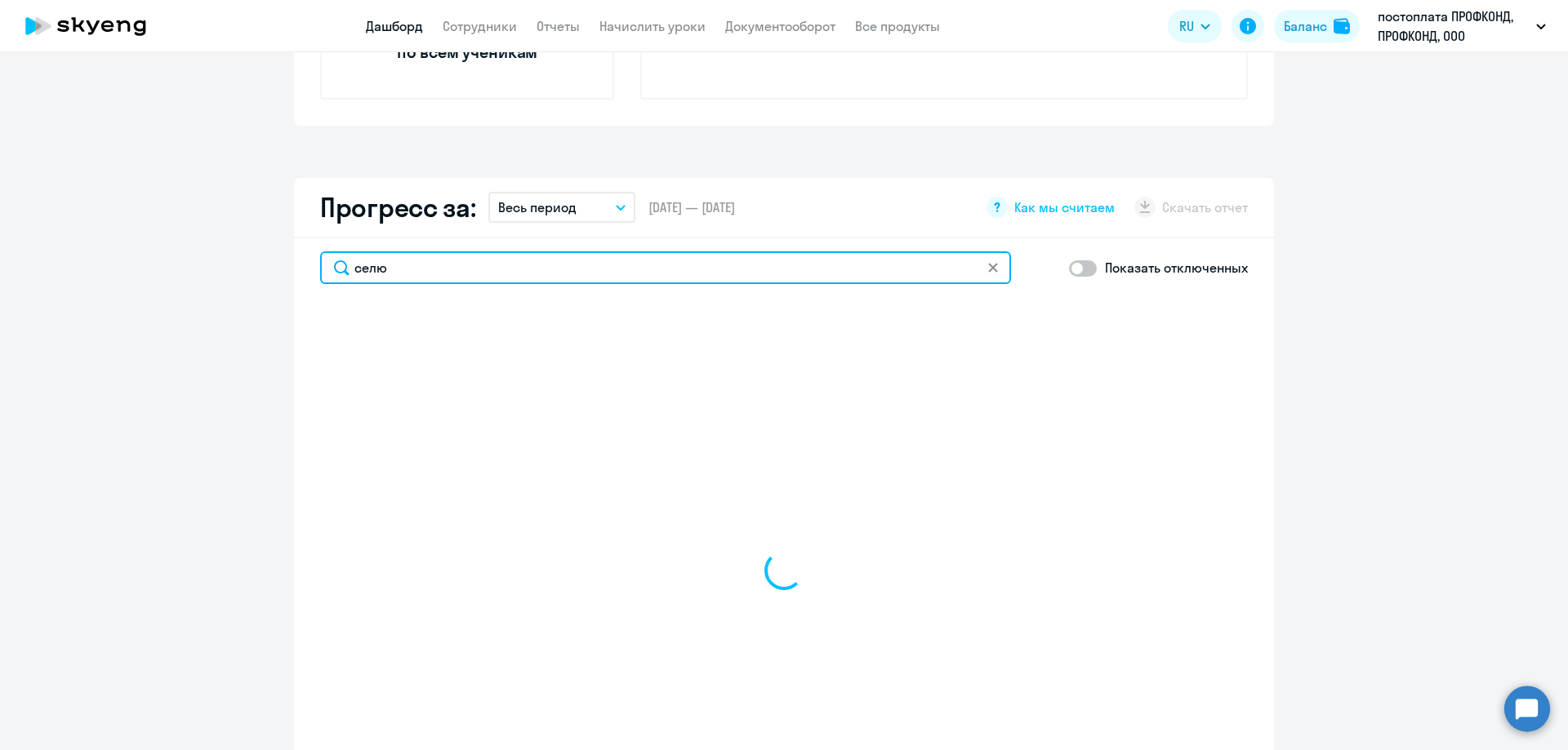
select select "30"
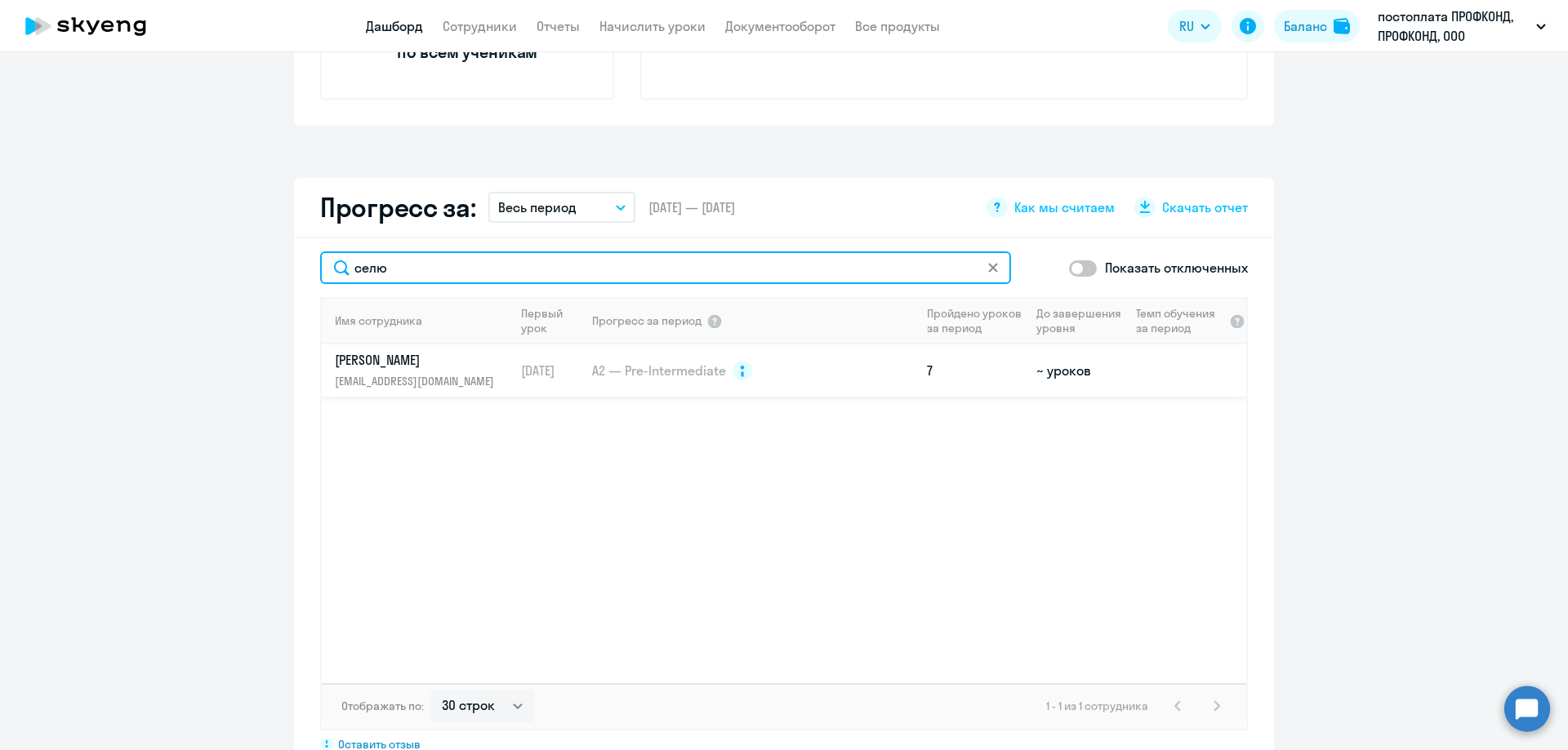
type input "селю"
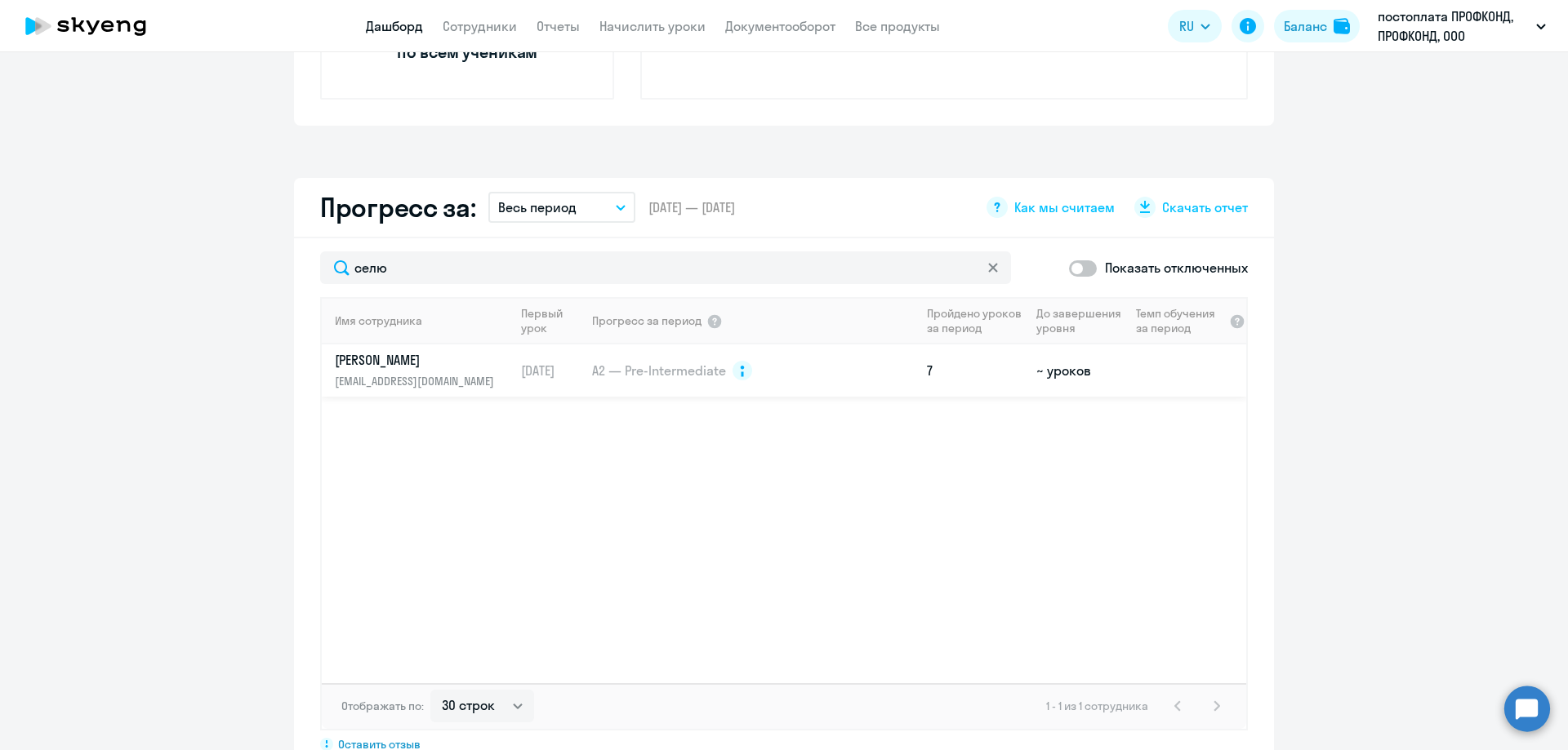
click at [461, 386] on p "[EMAIL_ADDRESS][DOMAIN_NAME]" at bounding box center [419, 380] width 168 height 18
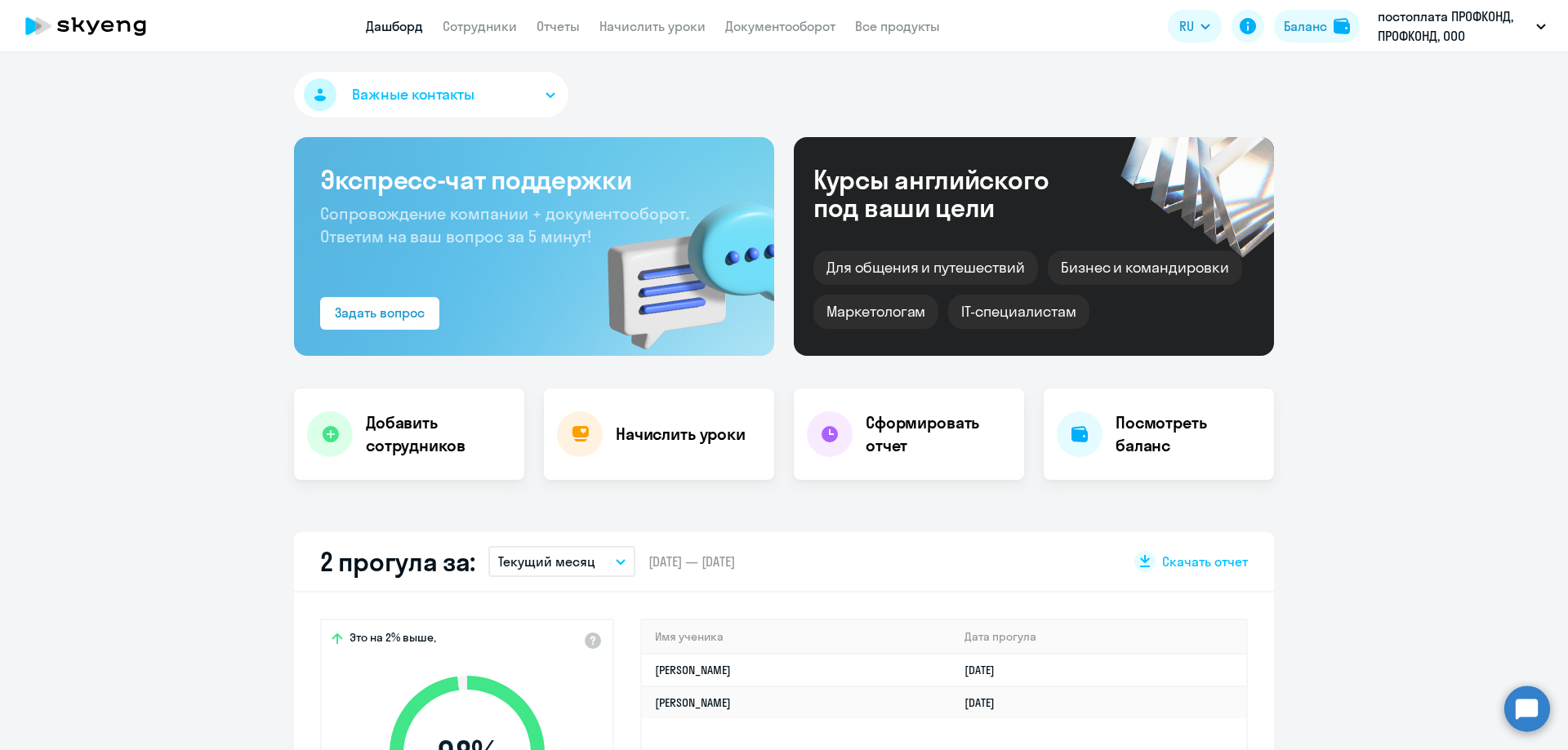
select select "english"
